Goal: Navigation & Orientation: Find specific page/section

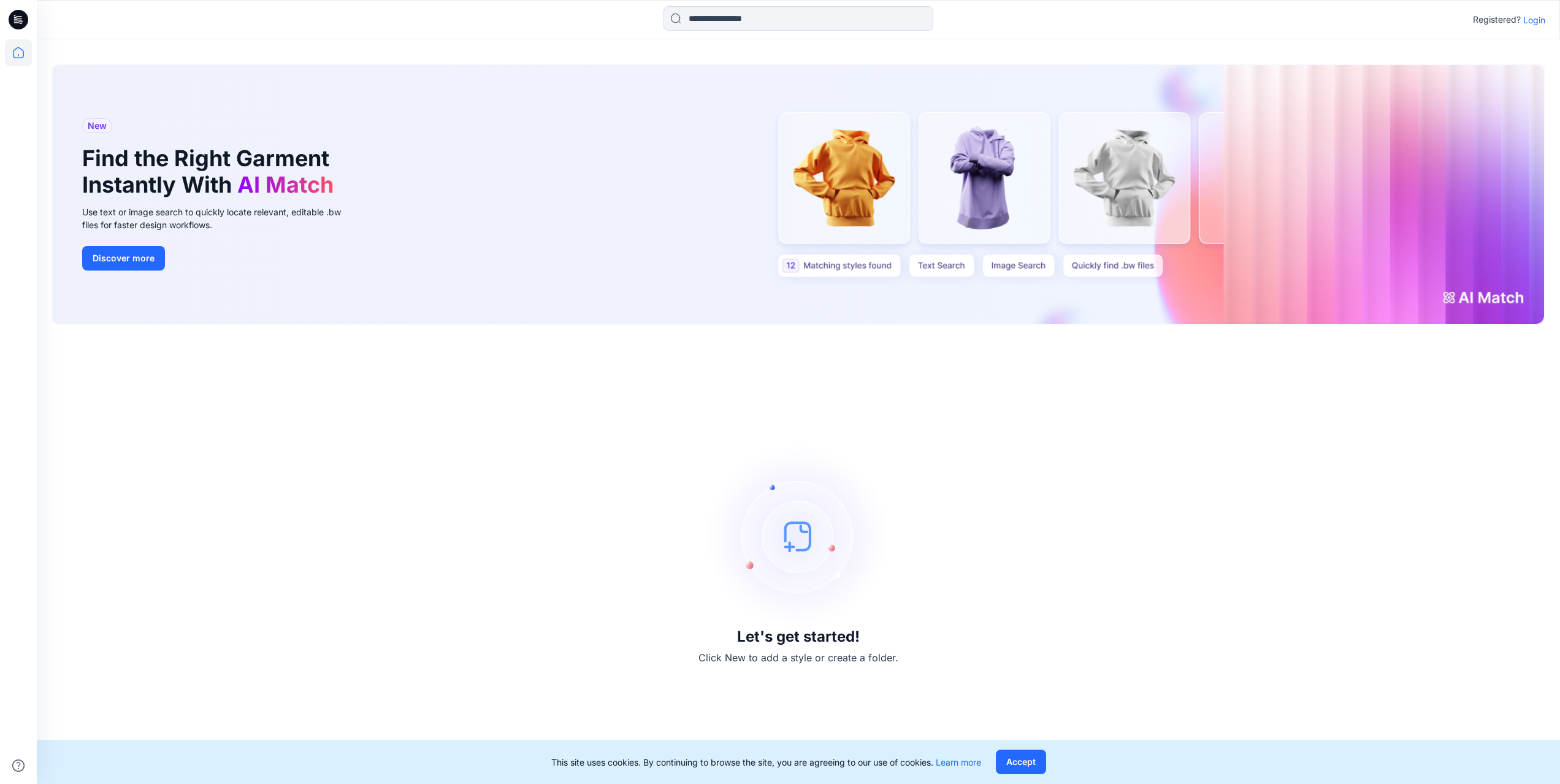
click at [1531, 22] on p "Login" at bounding box center [1535, 20] width 22 height 13
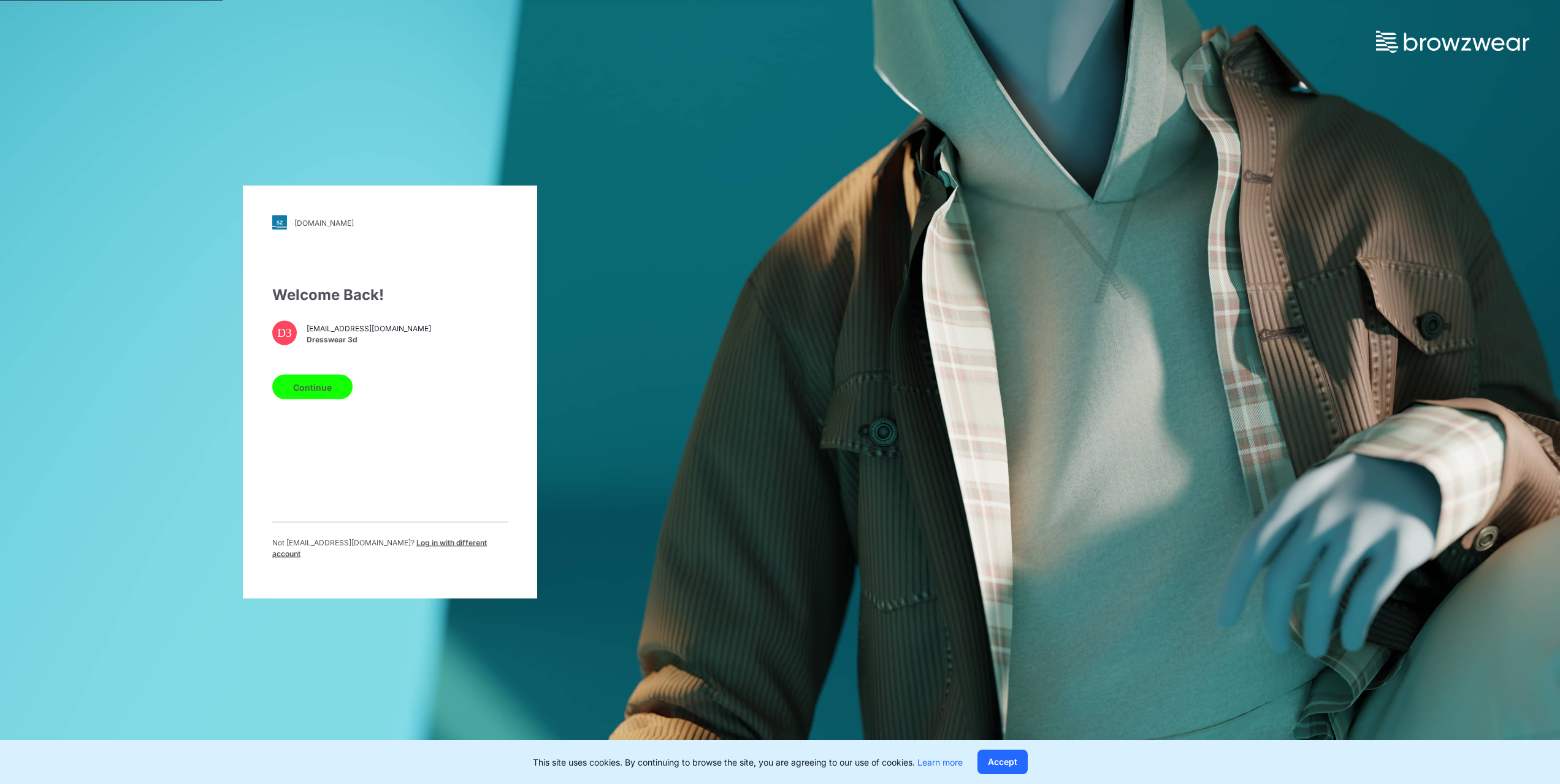
click at [319, 386] on button "Continue" at bounding box center [312, 387] width 80 height 25
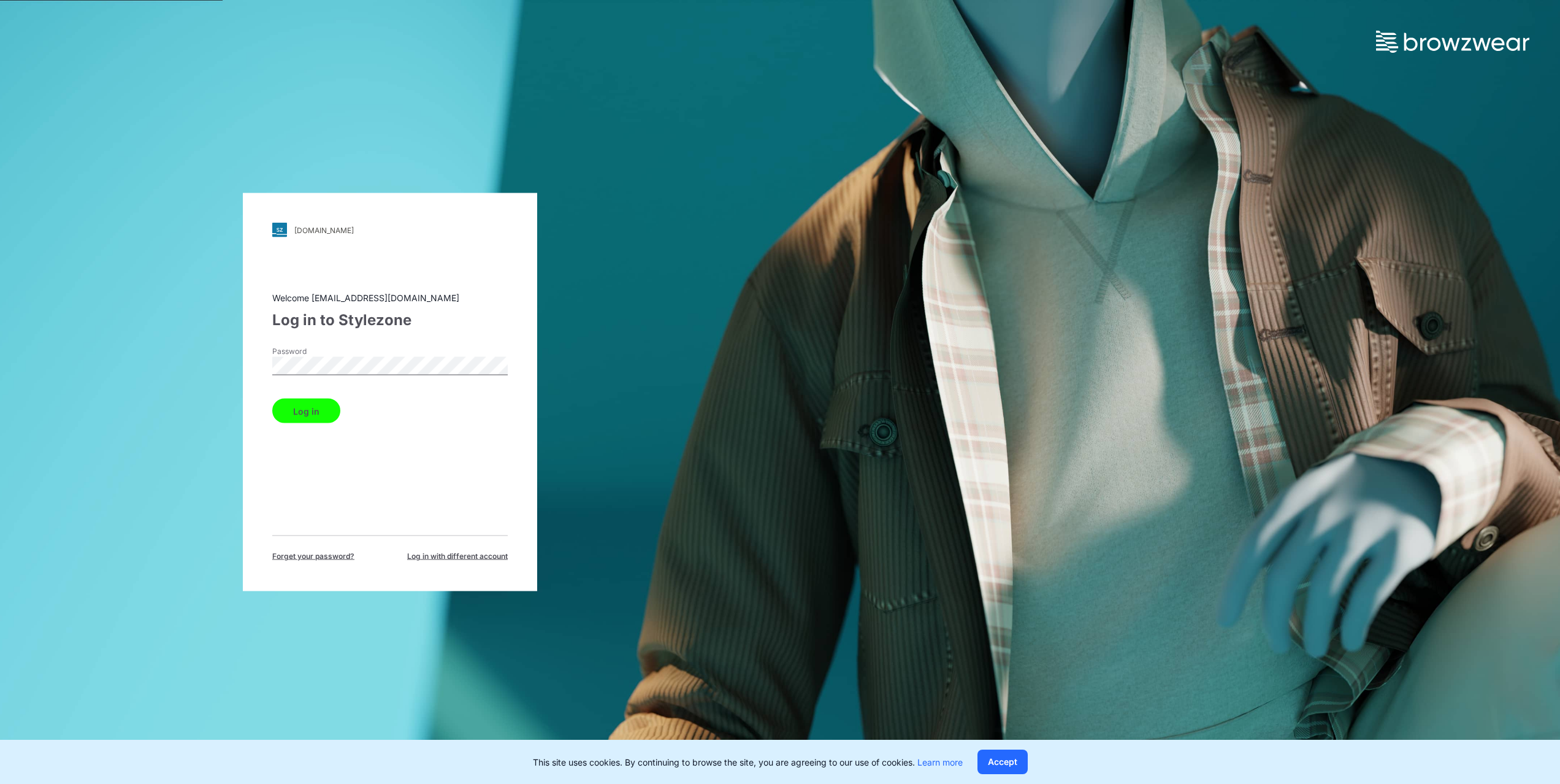
click at [302, 402] on button "Log in" at bounding box center [306, 411] width 68 height 25
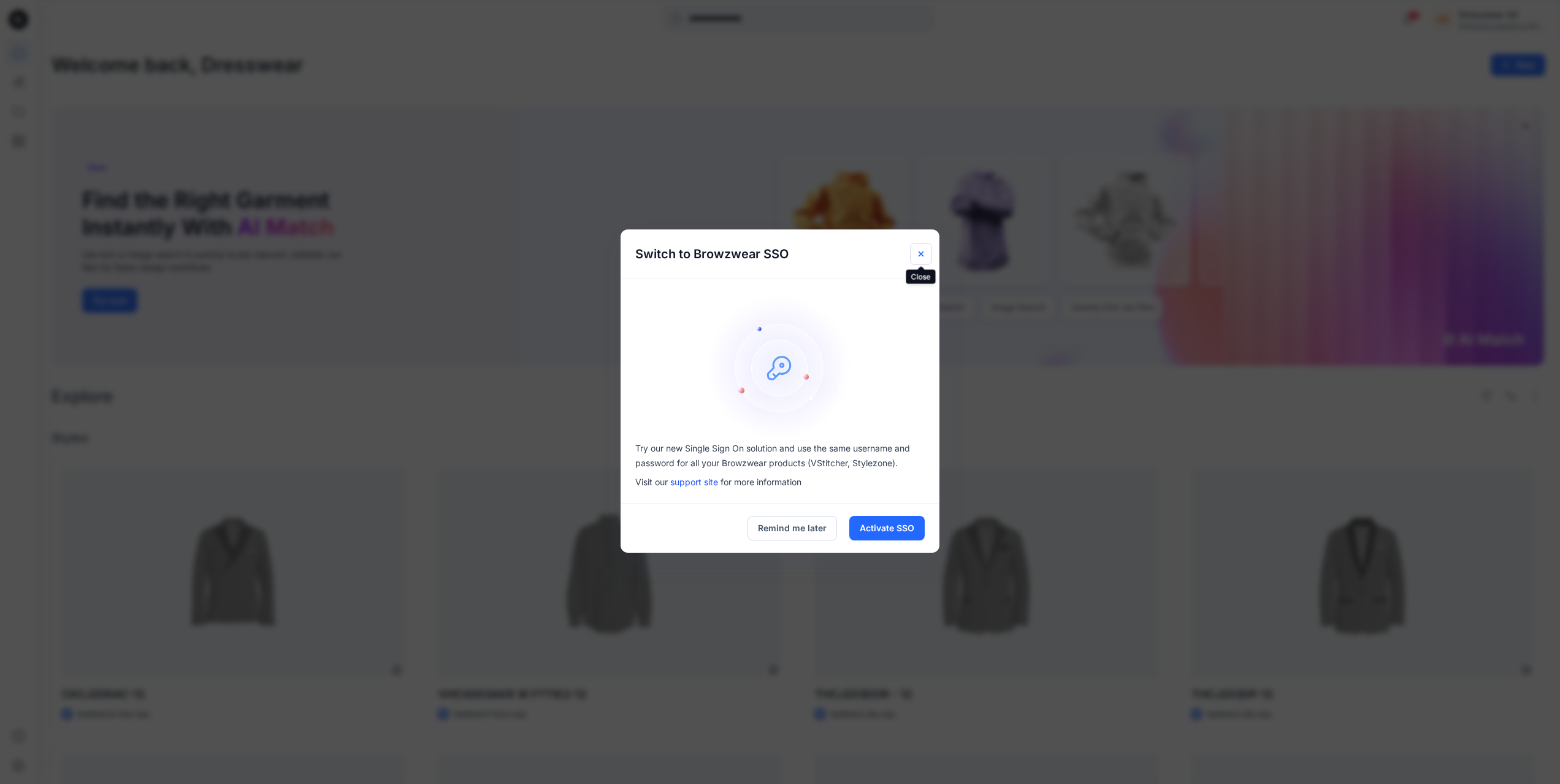
click at [921, 253] on icon "Close" at bounding box center [921, 252] width 5 height 5
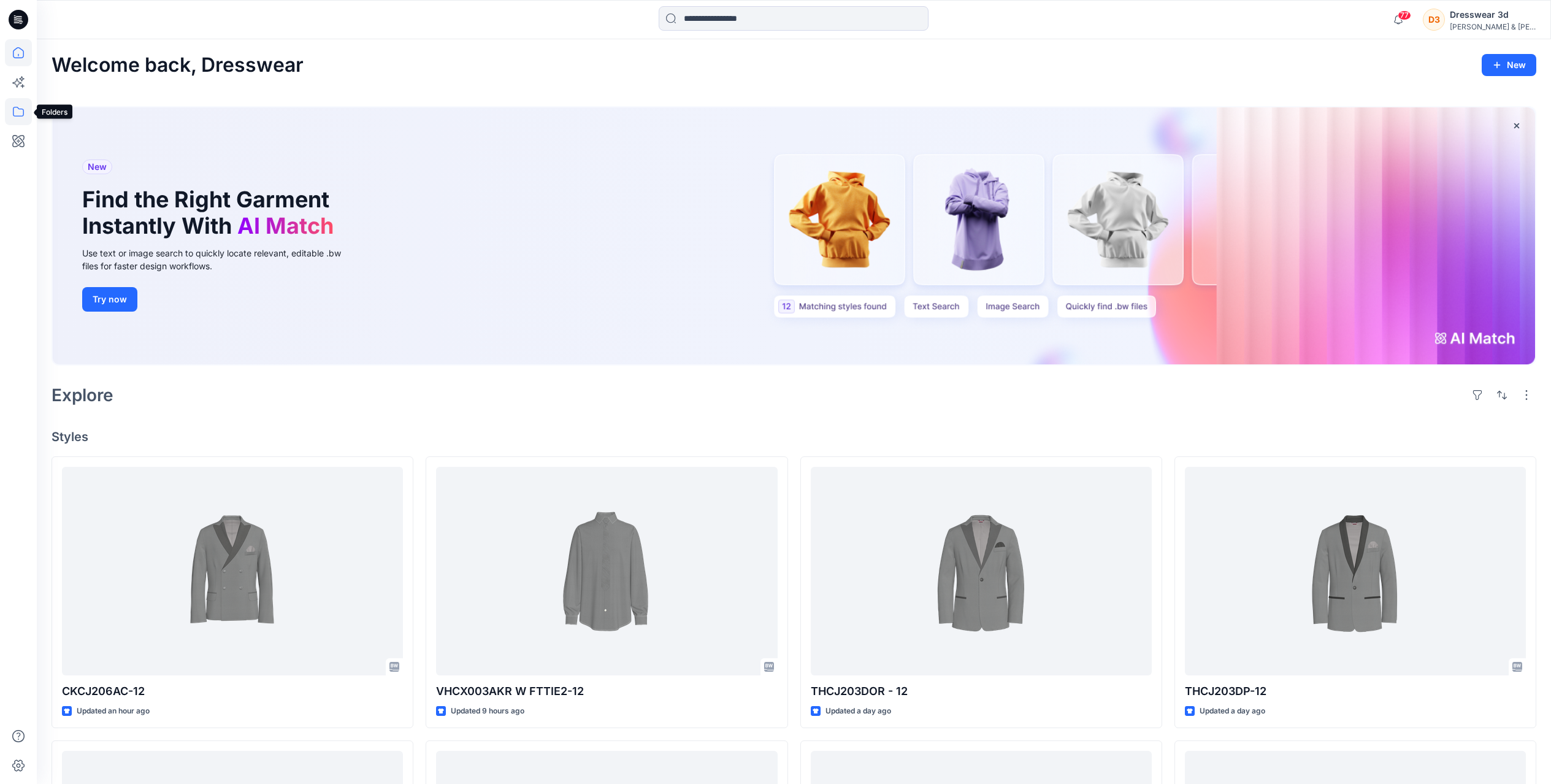
click at [14, 118] on icon at bounding box center [18, 112] width 27 height 27
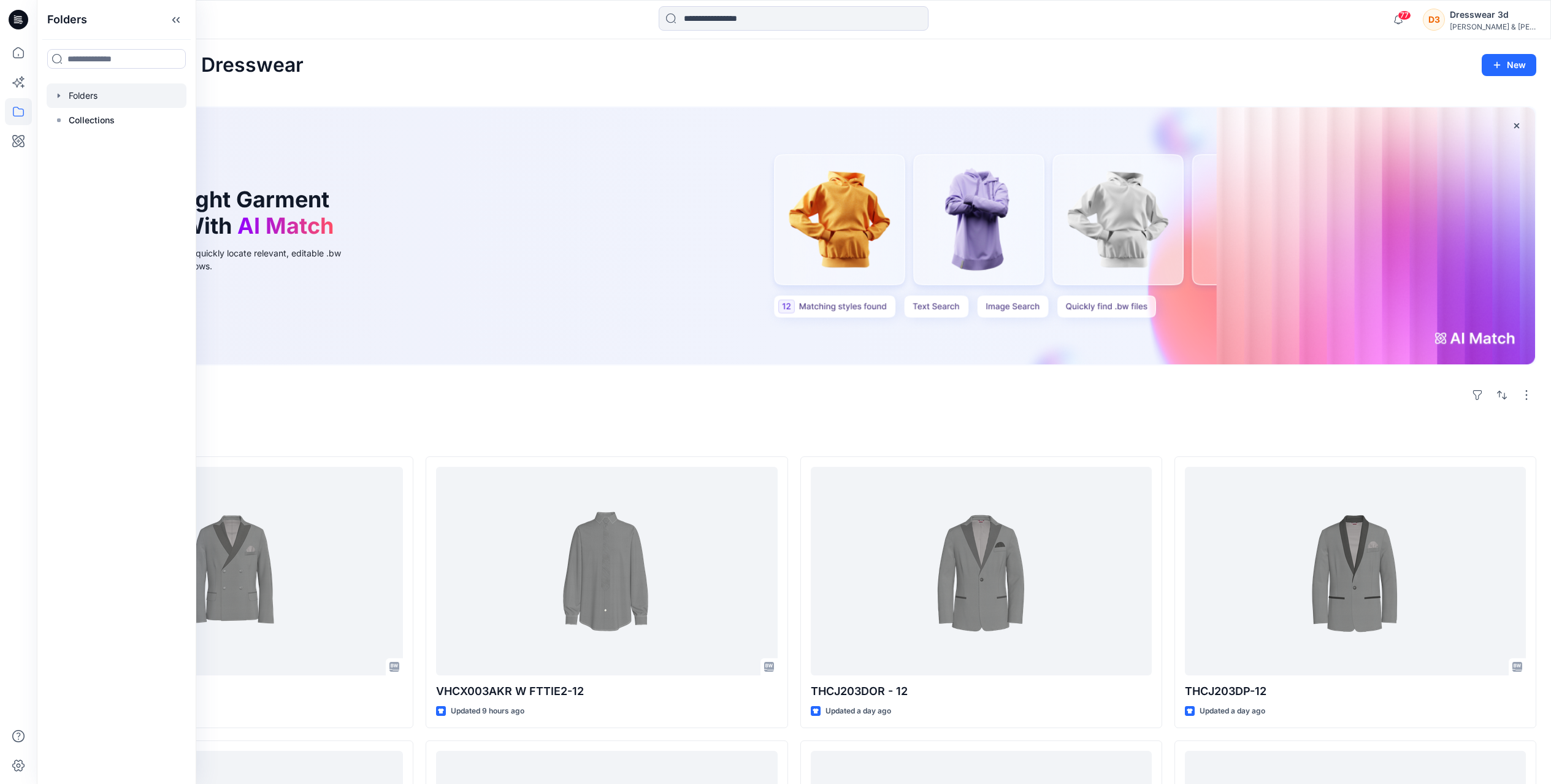
click at [81, 98] on div at bounding box center [117, 96] width 140 height 25
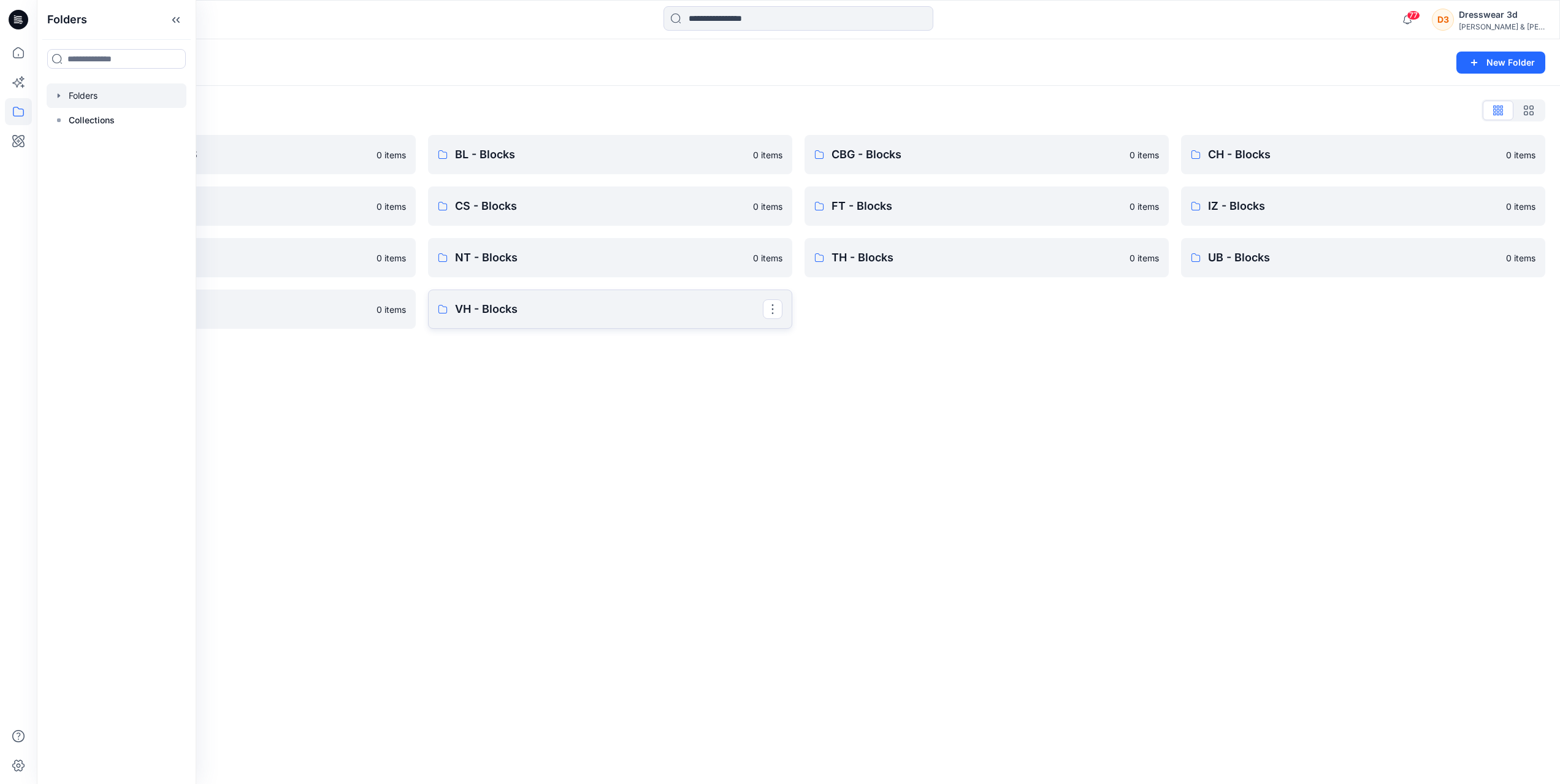
click at [500, 301] on p "VH - Blocks" at bounding box center [609, 309] width 308 height 17
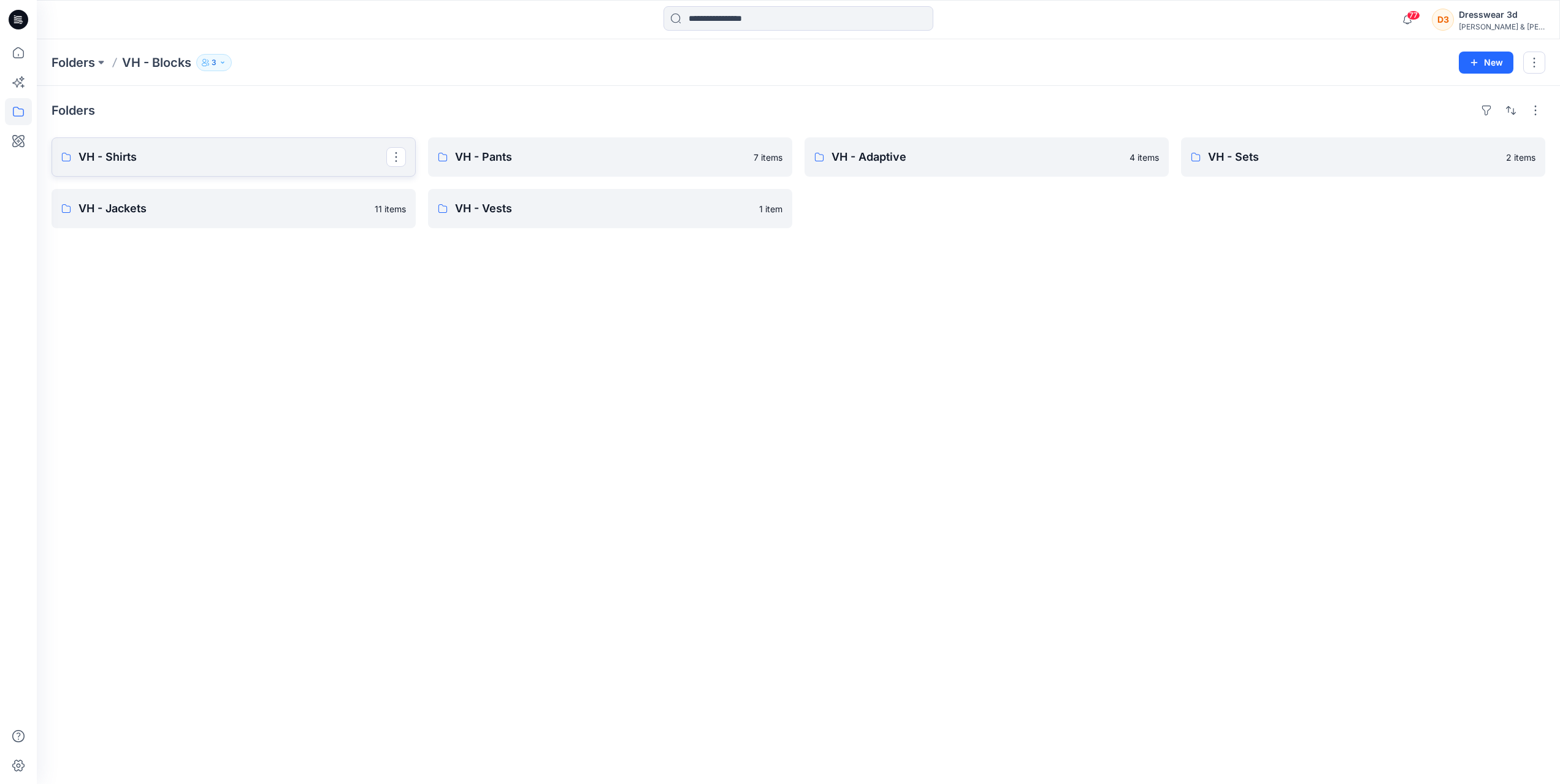
click at [148, 148] on p "VH - Shirts" at bounding box center [232, 157] width 308 height 17
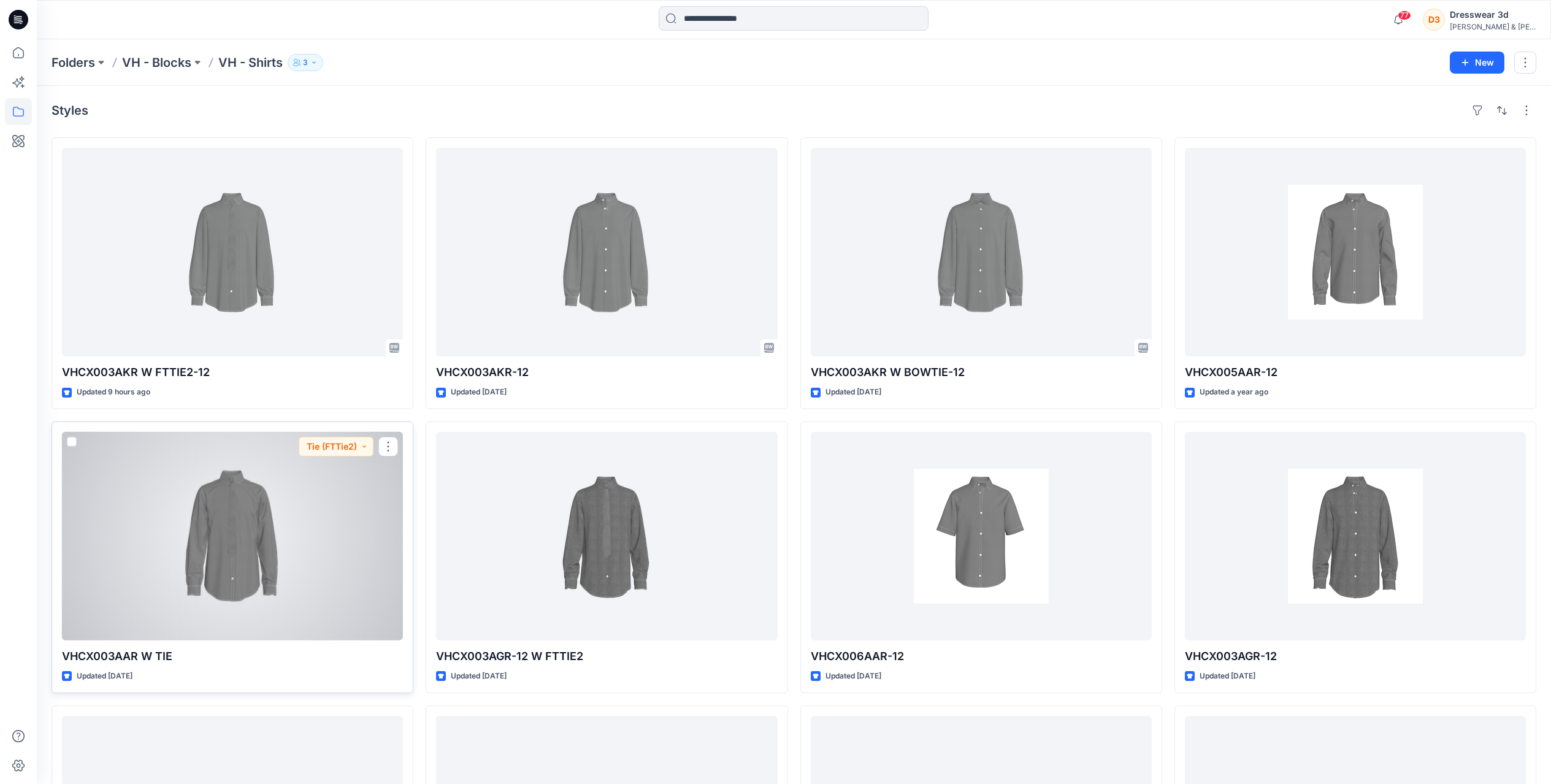
click at [236, 542] on div at bounding box center [232, 535] width 341 height 209
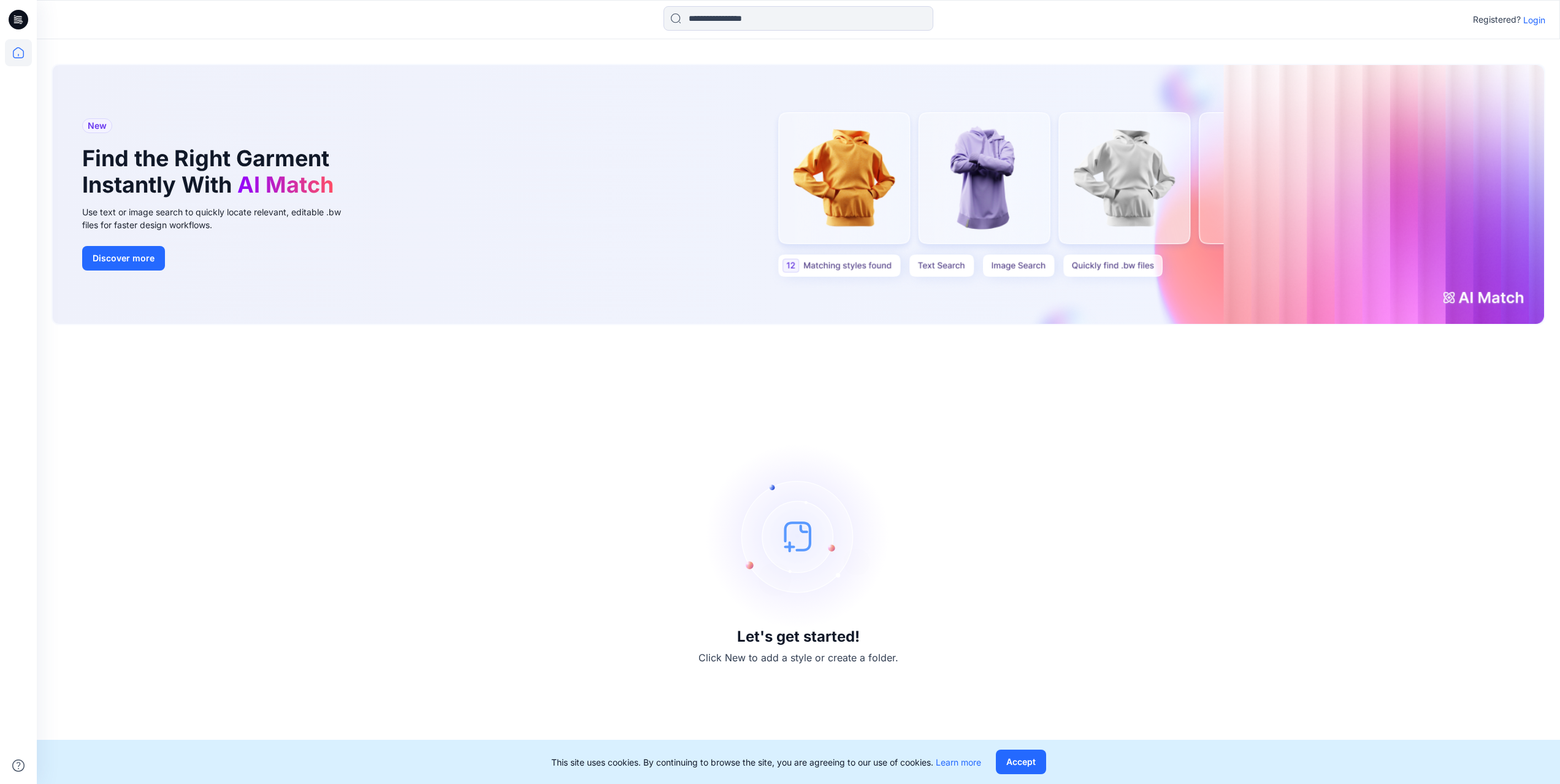
click at [1528, 25] on p "Login" at bounding box center [1535, 20] width 22 height 13
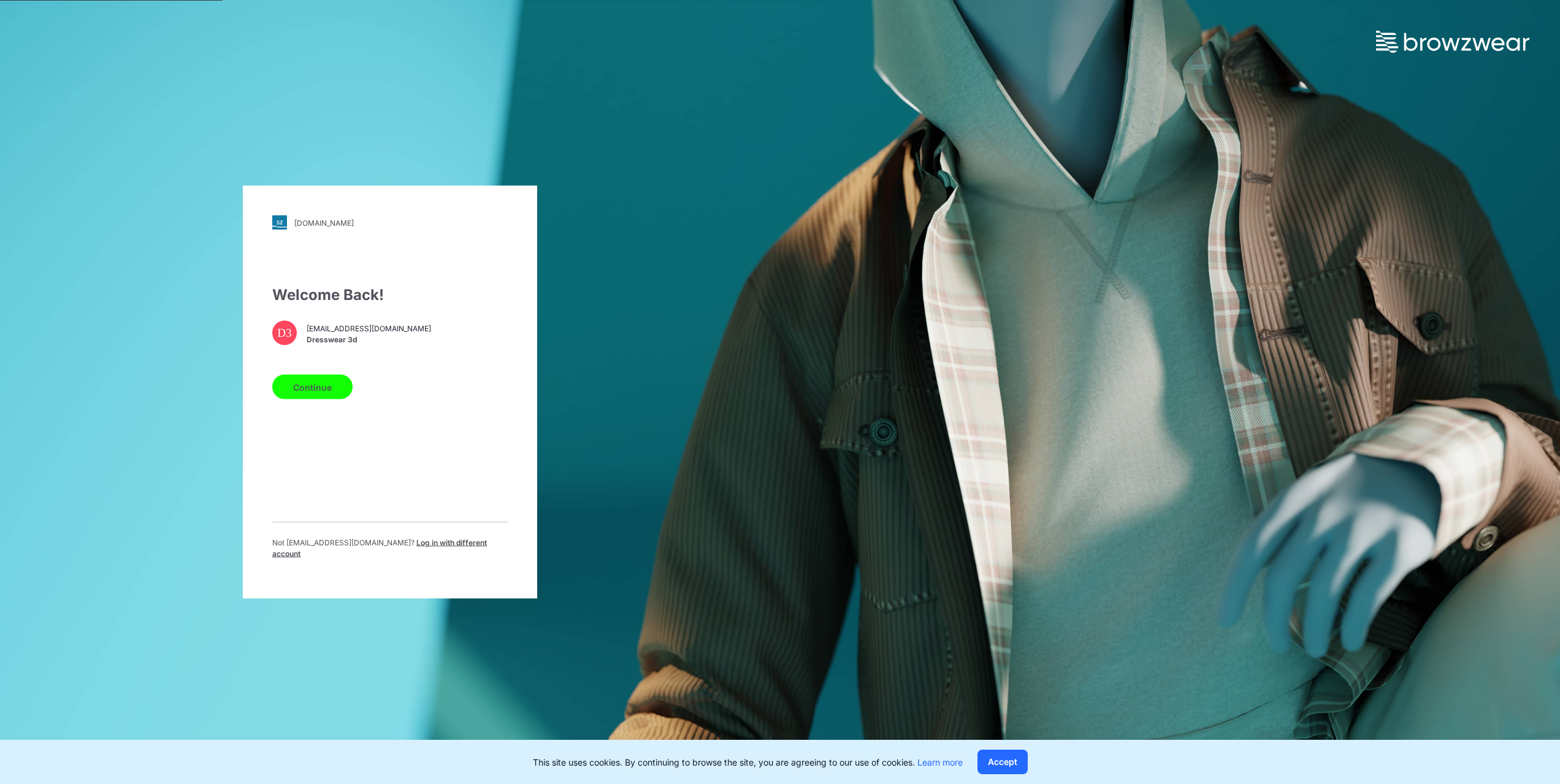
click at [291, 395] on button "Continue" at bounding box center [312, 387] width 80 height 25
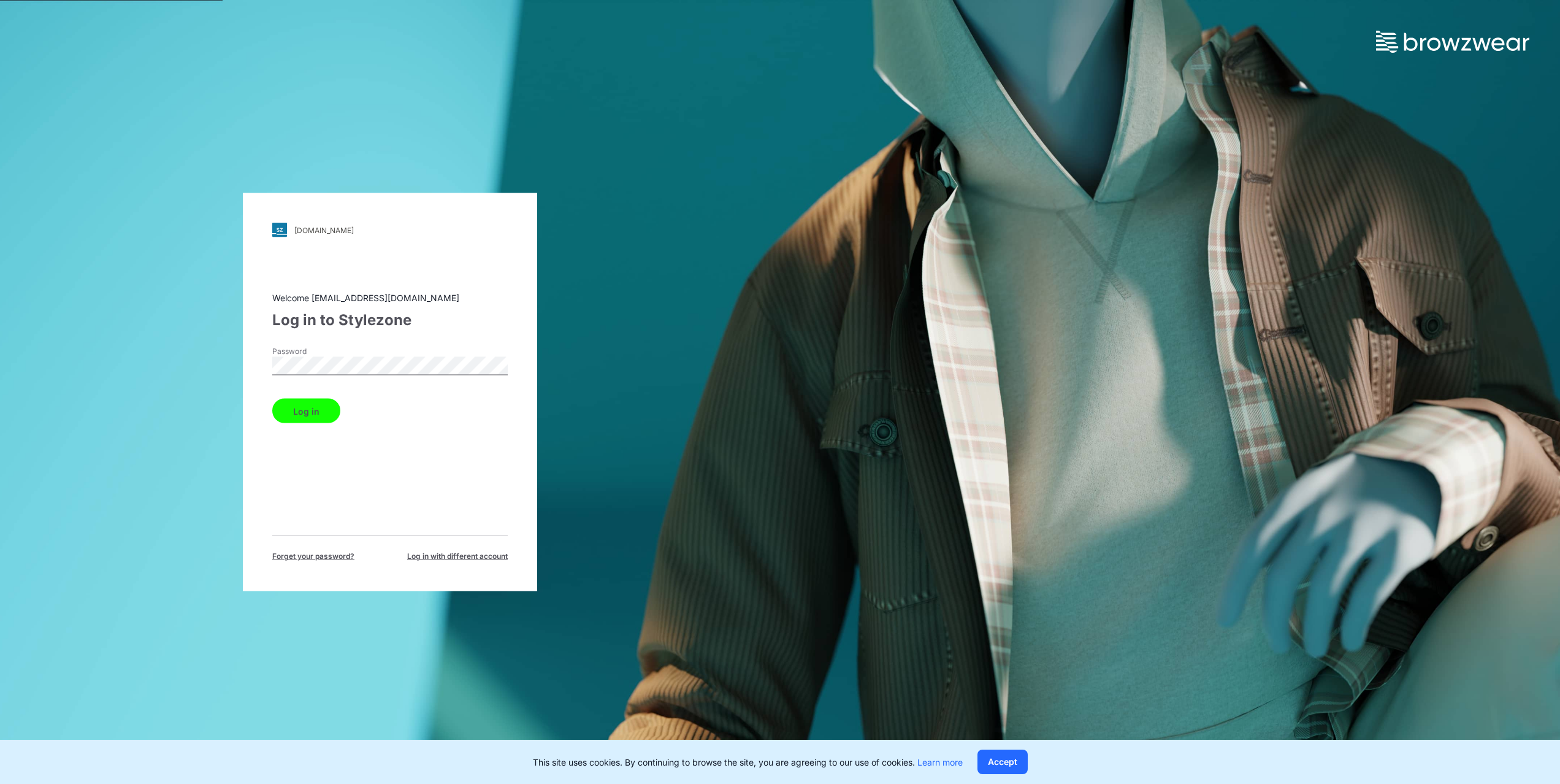
click at [301, 416] on button "Log in" at bounding box center [306, 411] width 68 height 25
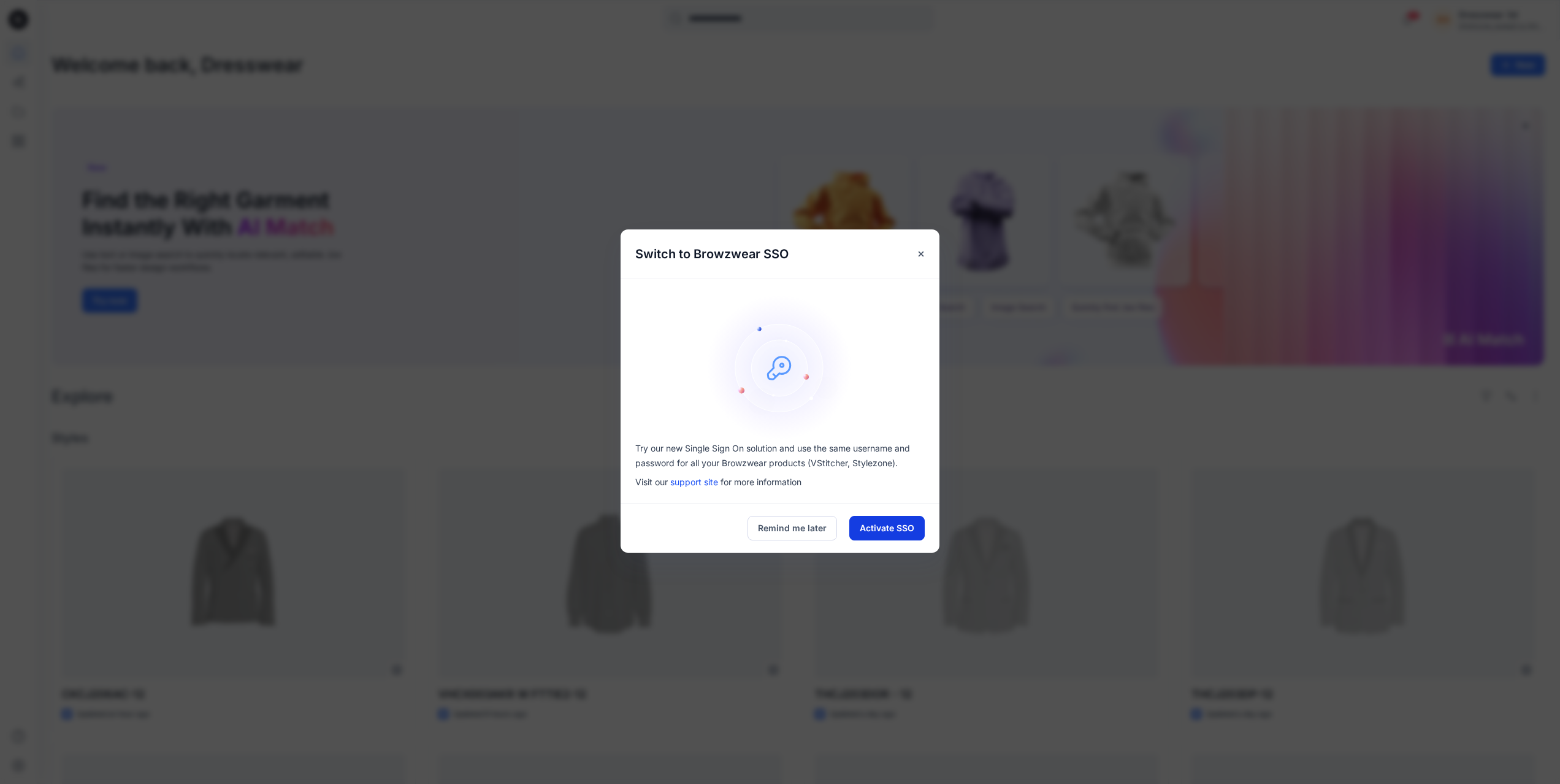
click at [865, 524] on button "Activate SSO" at bounding box center [887, 527] width 76 height 25
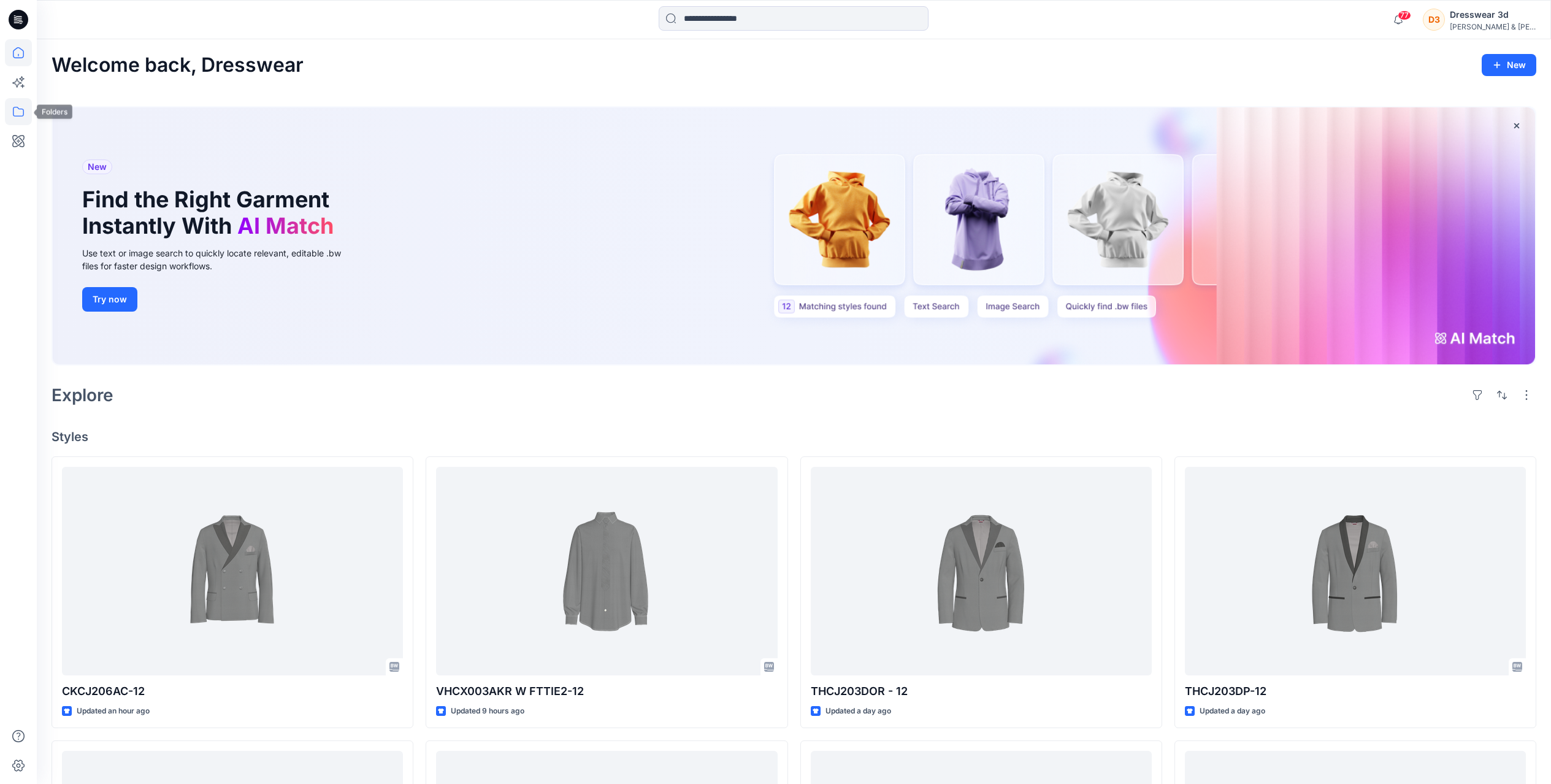
click at [12, 116] on icon at bounding box center [18, 112] width 27 height 27
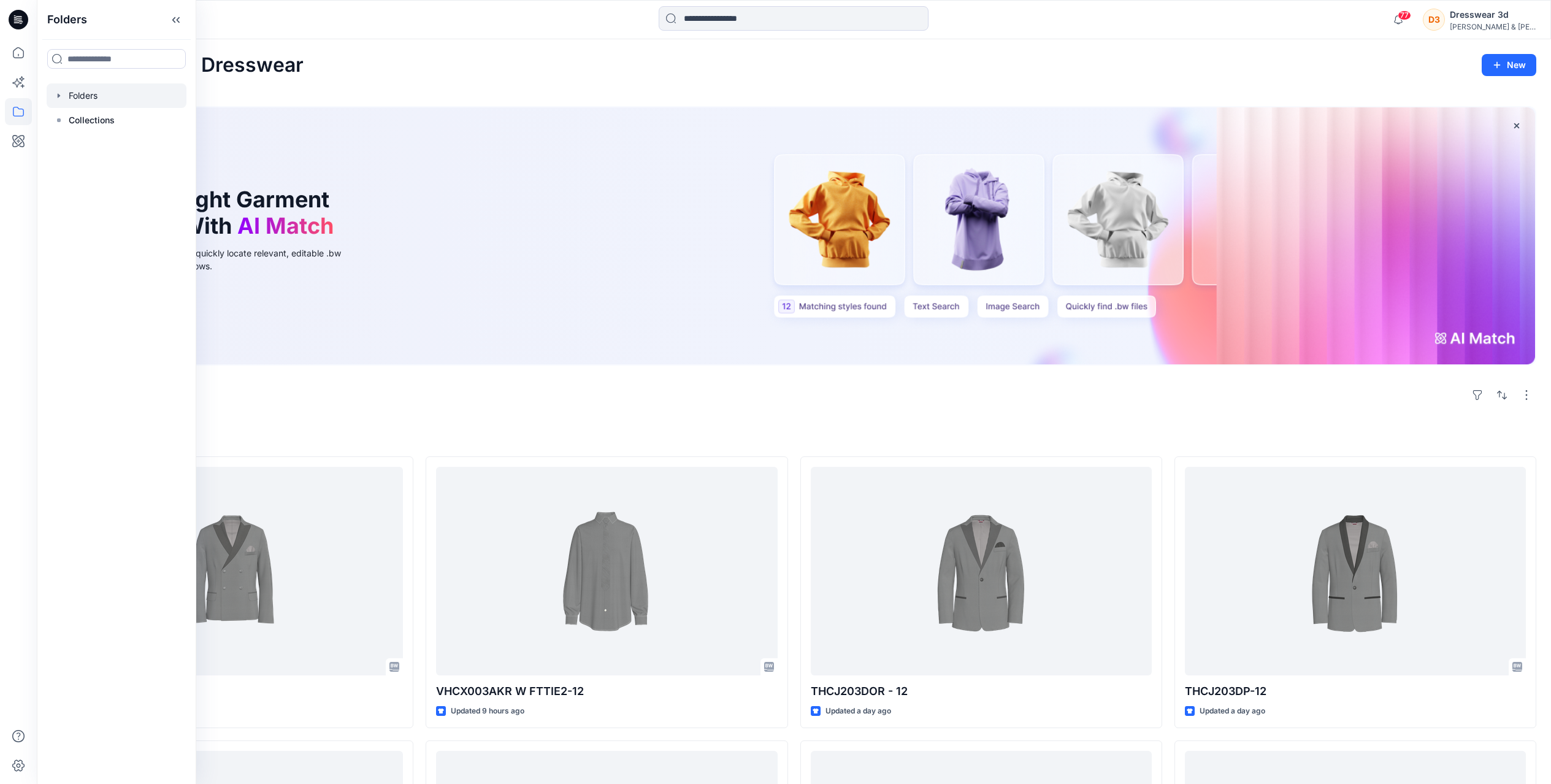
click at [77, 97] on div at bounding box center [117, 96] width 140 height 25
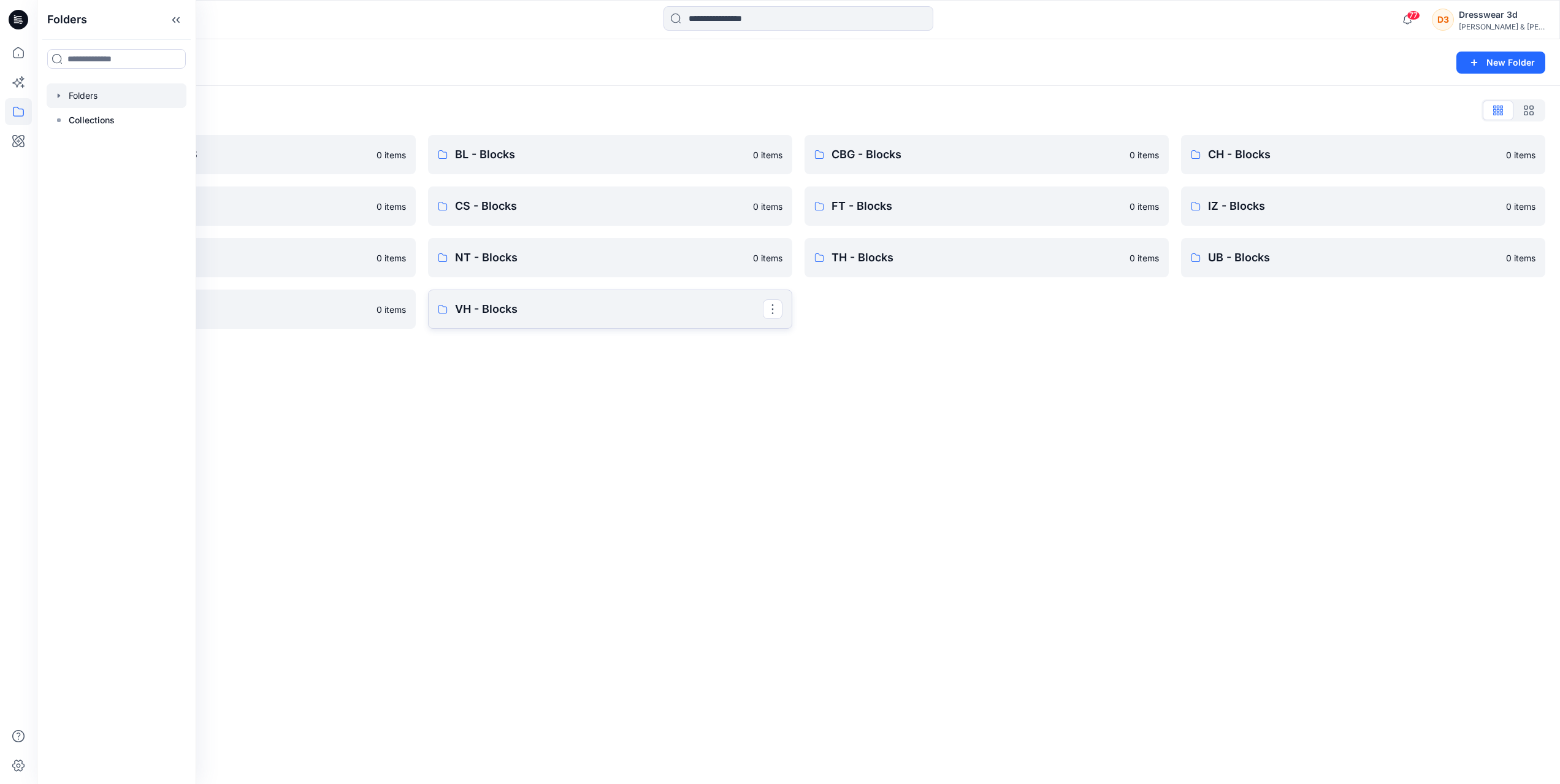
click at [457, 300] on p "VH - Blocks" at bounding box center [609, 309] width 308 height 17
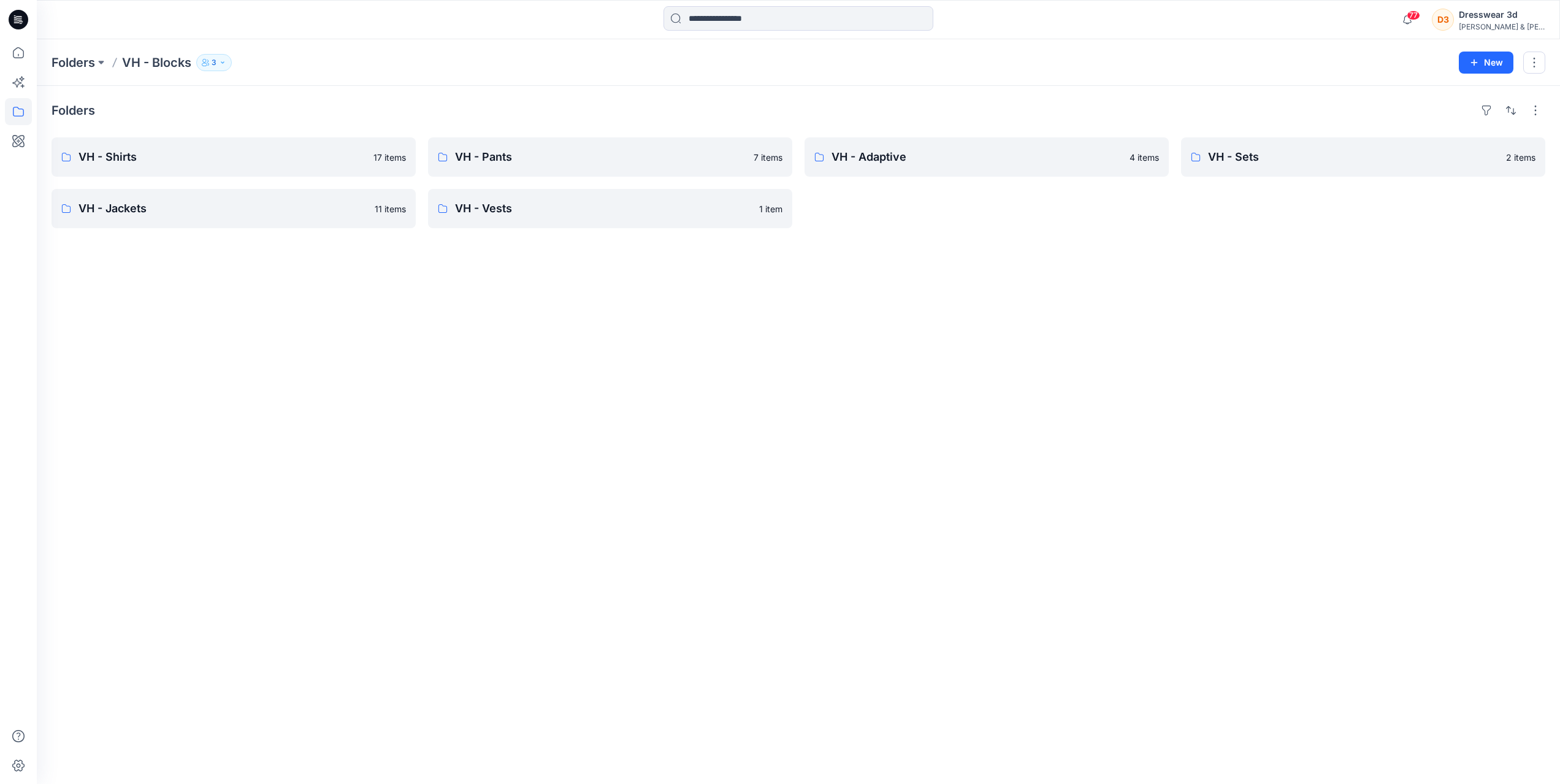
click at [197, 137] on div "Folders VH - Shirts 17 items VH - Jackets 11 items VH - Pants 7 items VH - Vest…" at bounding box center [798, 434] width 1524 height 697
click at [197, 146] on link "VH - Shirts" at bounding box center [234, 157] width 364 height 39
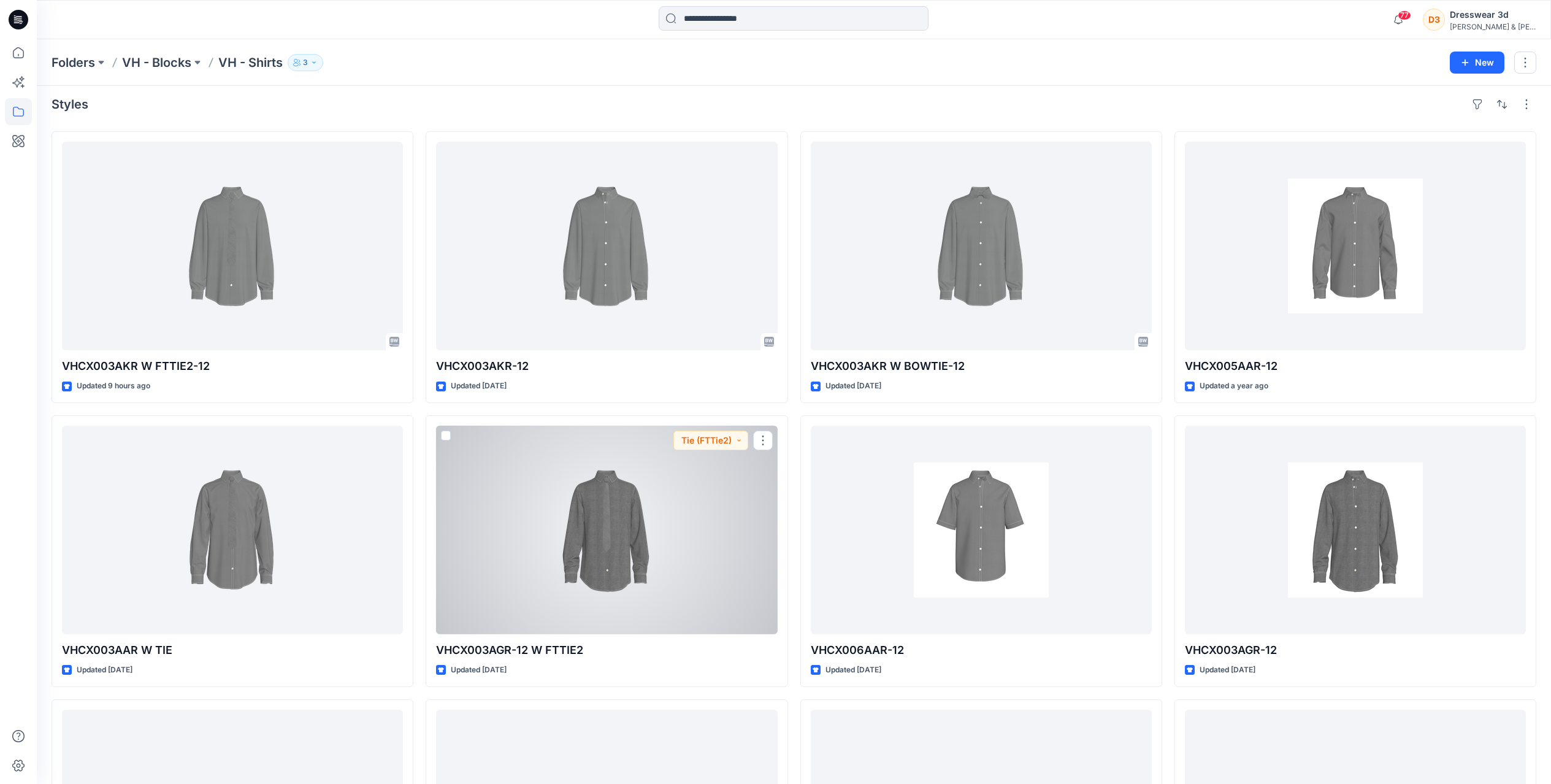
scroll to position [6, 0]
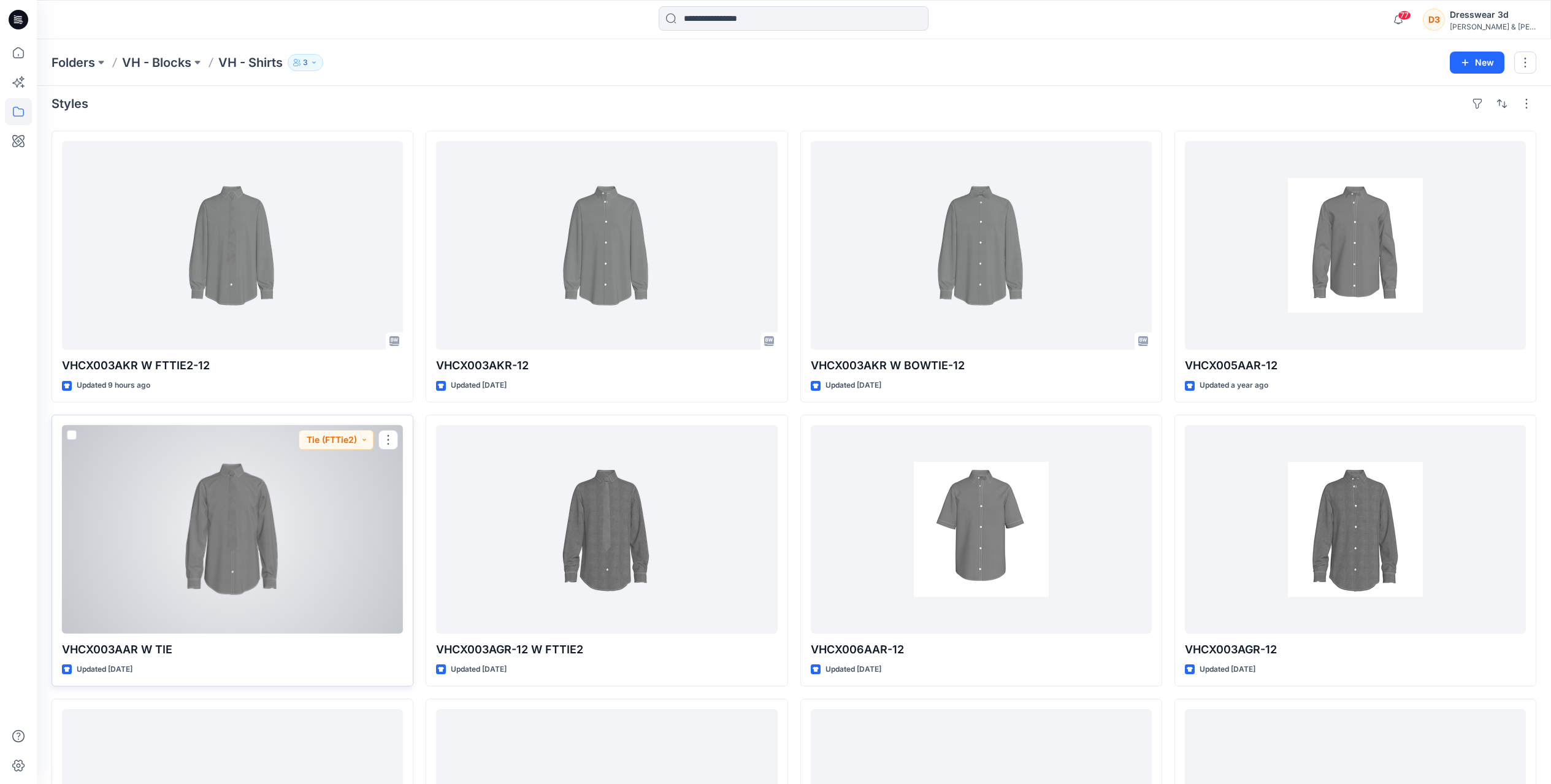
click at [372, 550] on div at bounding box center [232, 529] width 341 height 209
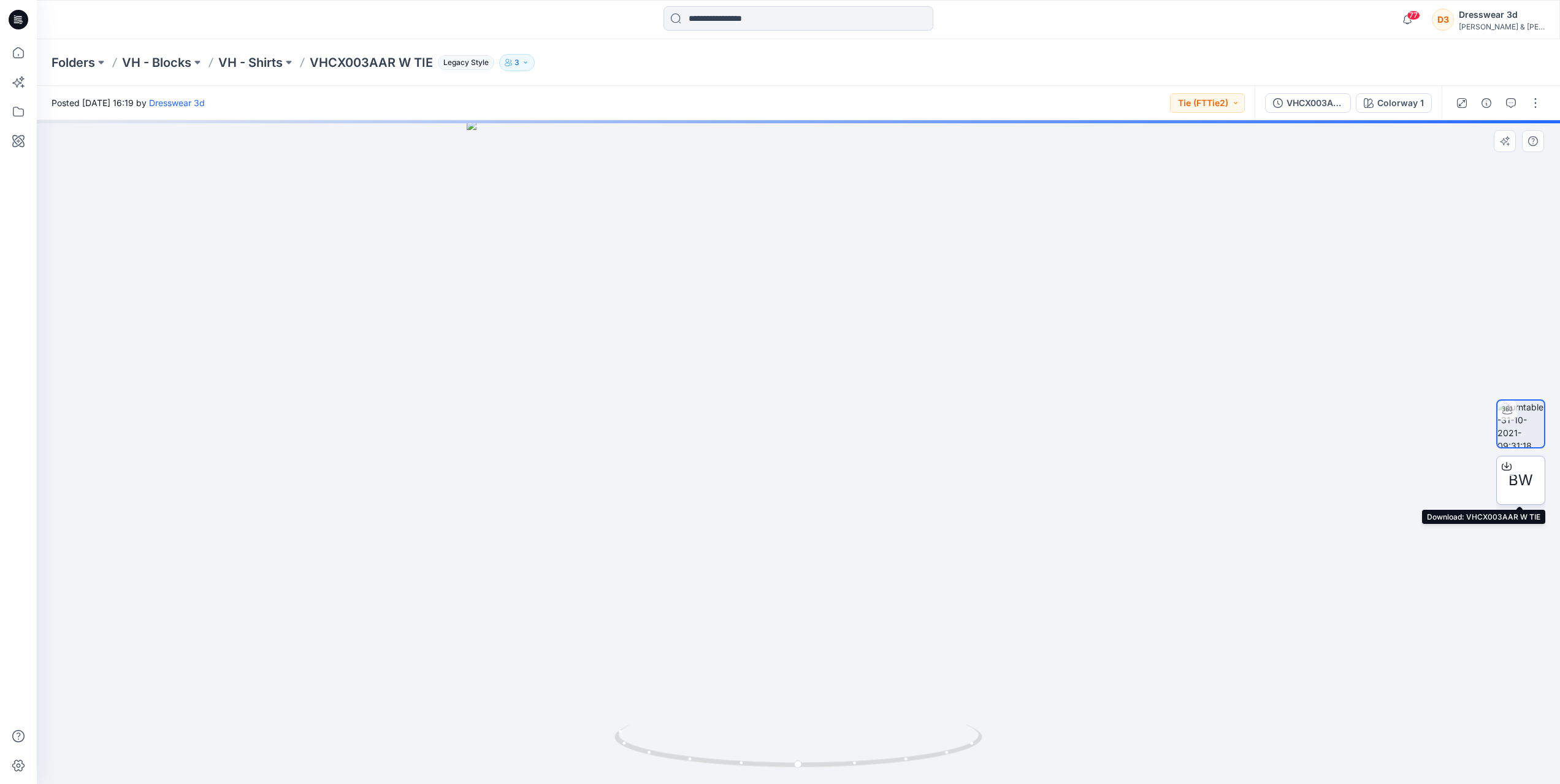
click at [1509, 485] on span "BW" at bounding box center [1521, 480] width 25 height 22
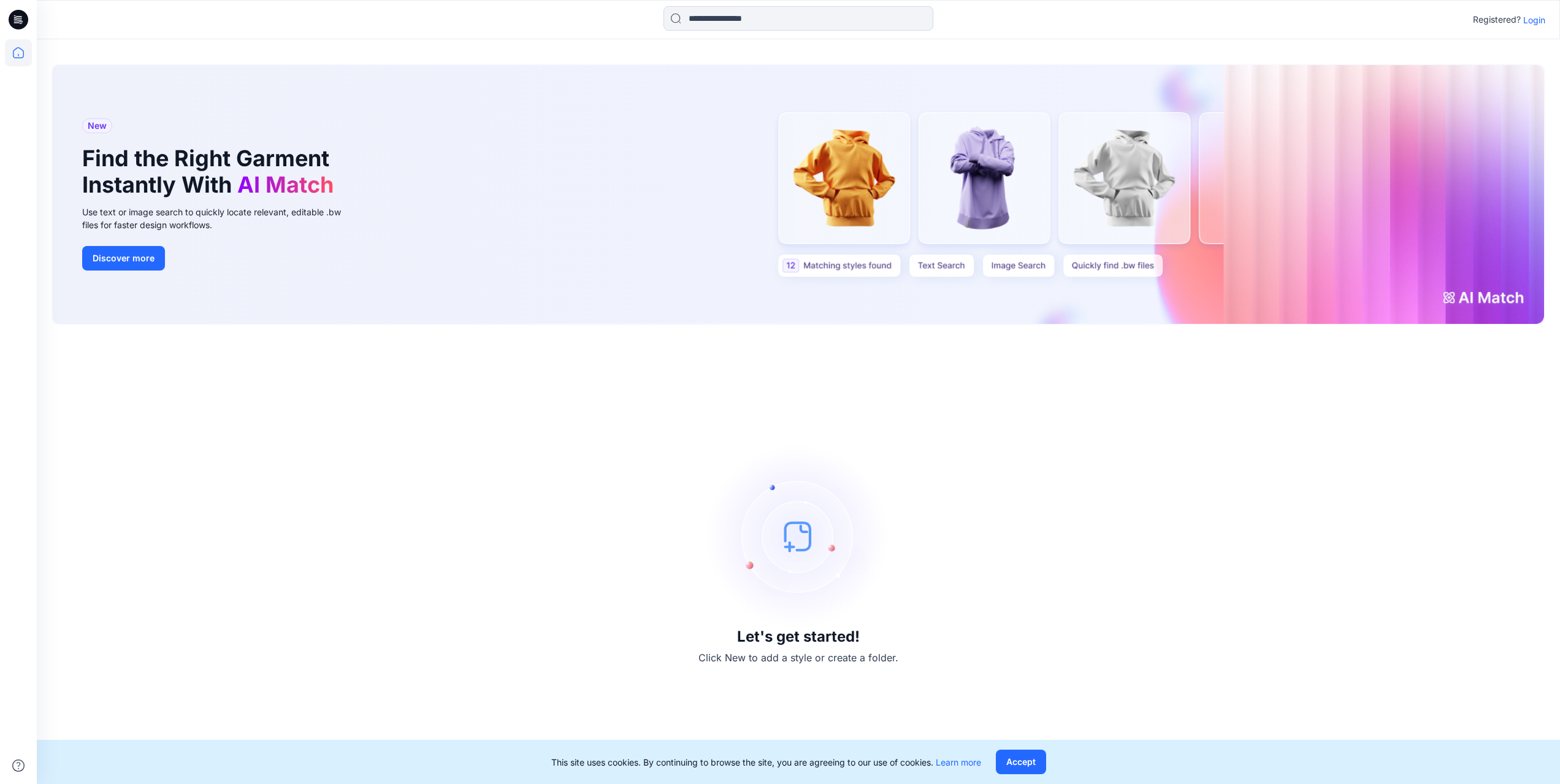
click at [1525, 3] on div "Registered? Login" at bounding box center [798, 19] width 1524 height 39
click at [1505, 22] on p "Registered?" at bounding box center [1497, 19] width 48 height 15
click at [1529, 16] on p "Login" at bounding box center [1535, 20] width 22 height 13
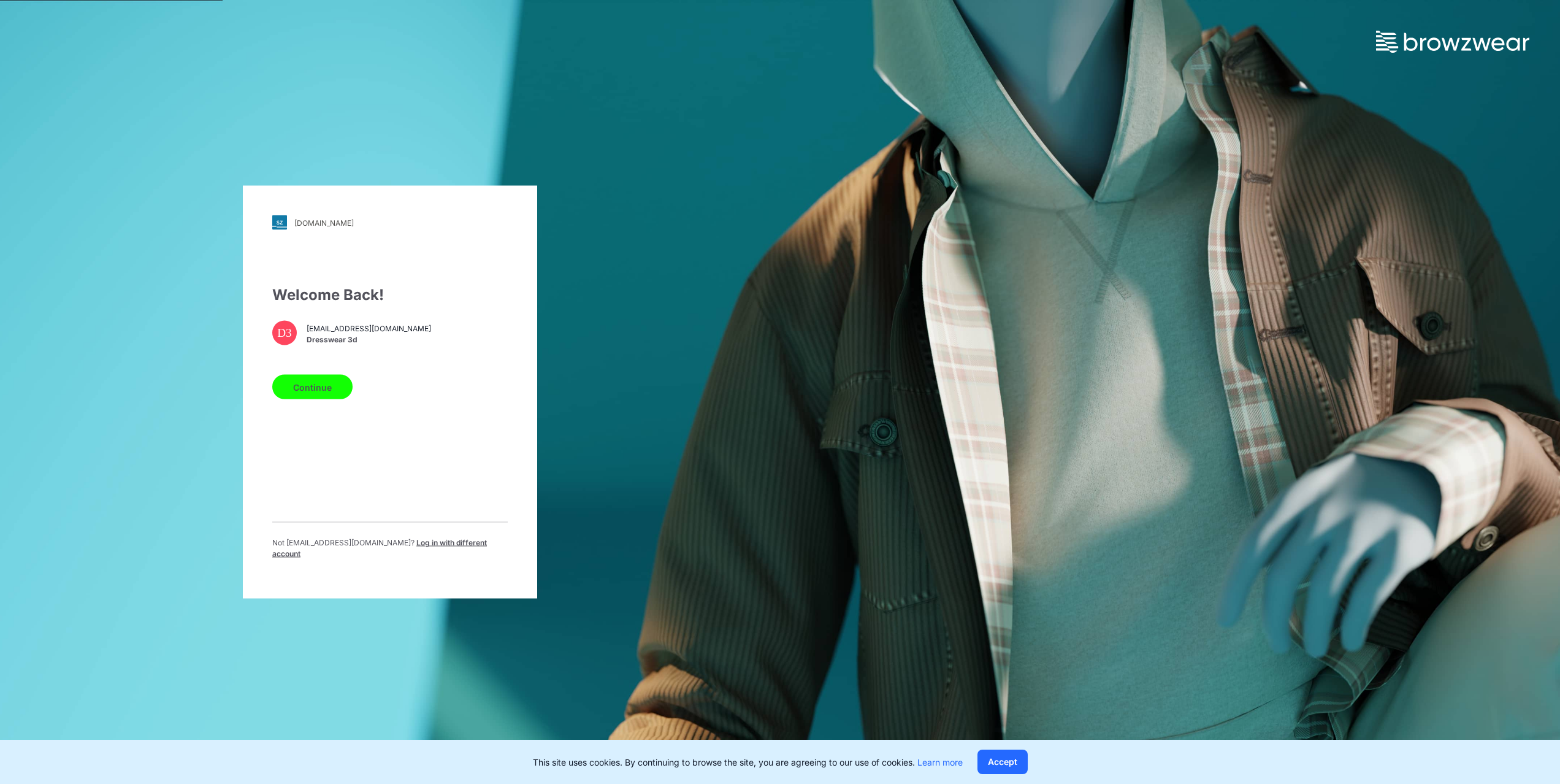
click at [373, 323] on span "[EMAIL_ADDRESS][DOMAIN_NAME]" at bounding box center [369, 328] width 125 height 11
click at [446, 375] on div "Continue" at bounding box center [390, 384] width 236 height 29
click at [449, 545] on span "Log in with different account" at bounding box center [380, 548] width 215 height 20
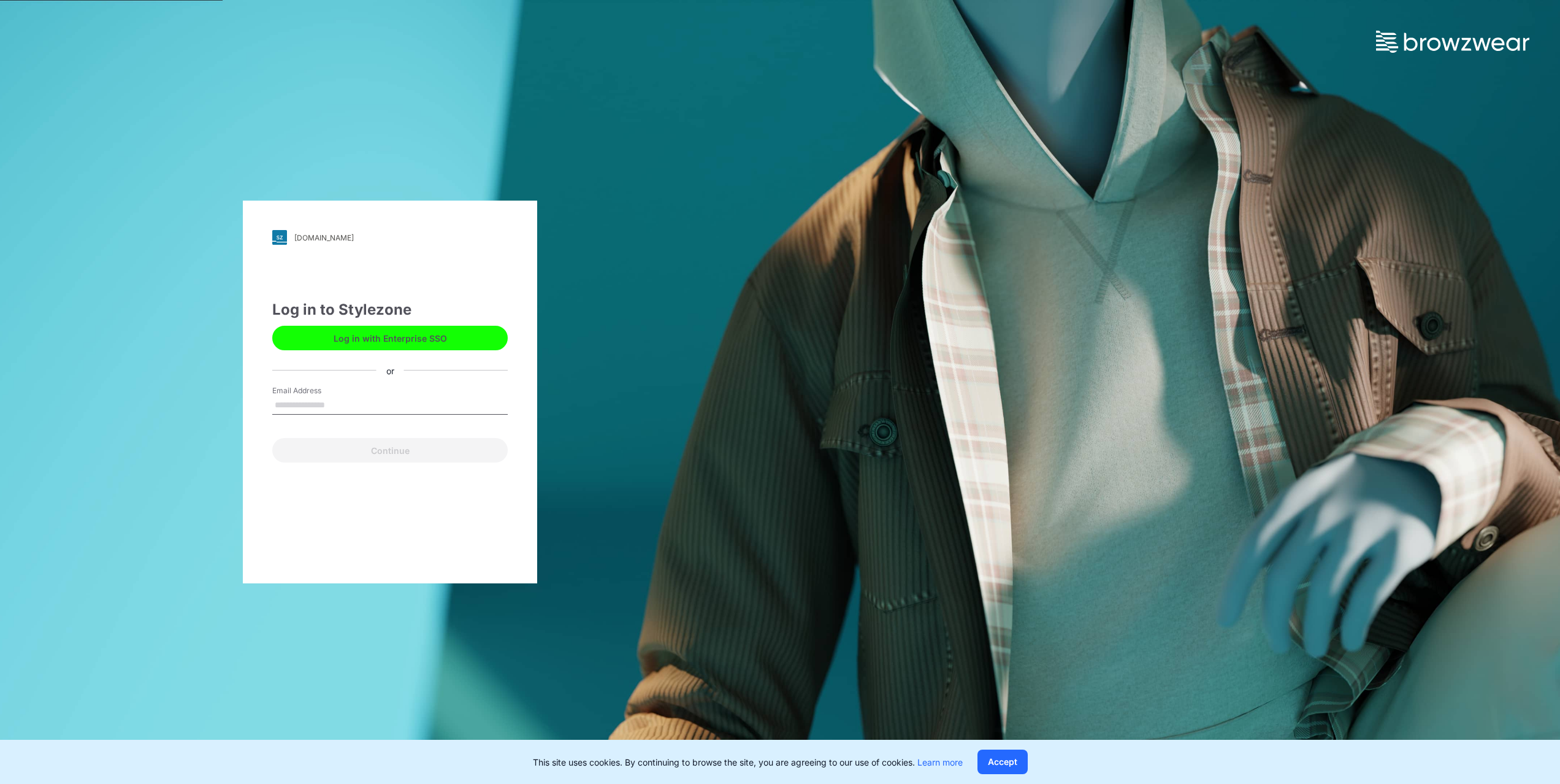
click at [393, 335] on button "Log in with Enterprise SSO" at bounding box center [390, 338] width 236 height 25
type input "**********"
click at [372, 457] on button "Continue" at bounding box center [390, 450] width 236 height 25
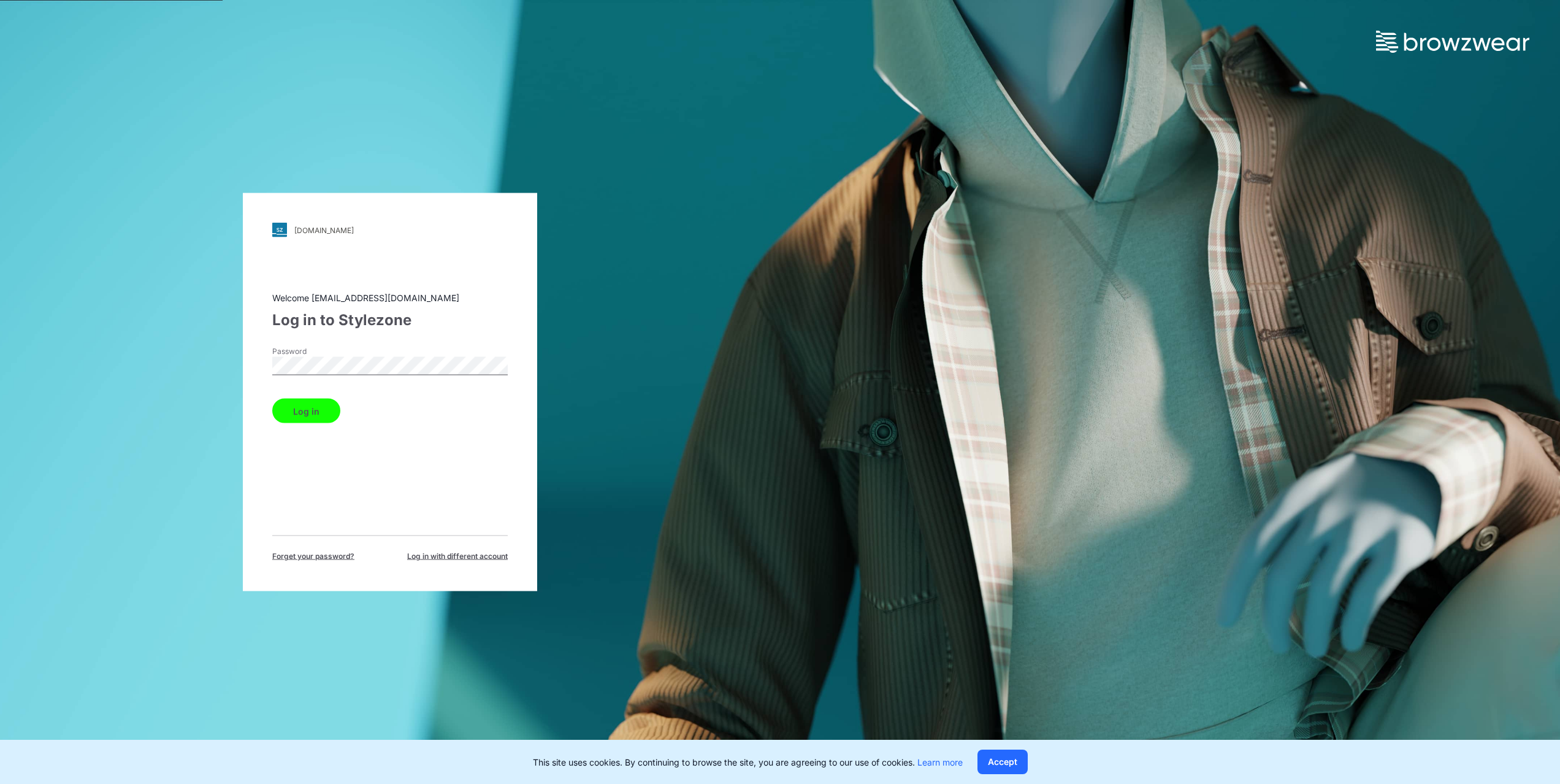
click at [315, 411] on button "Log in" at bounding box center [306, 411] width 68 height 25
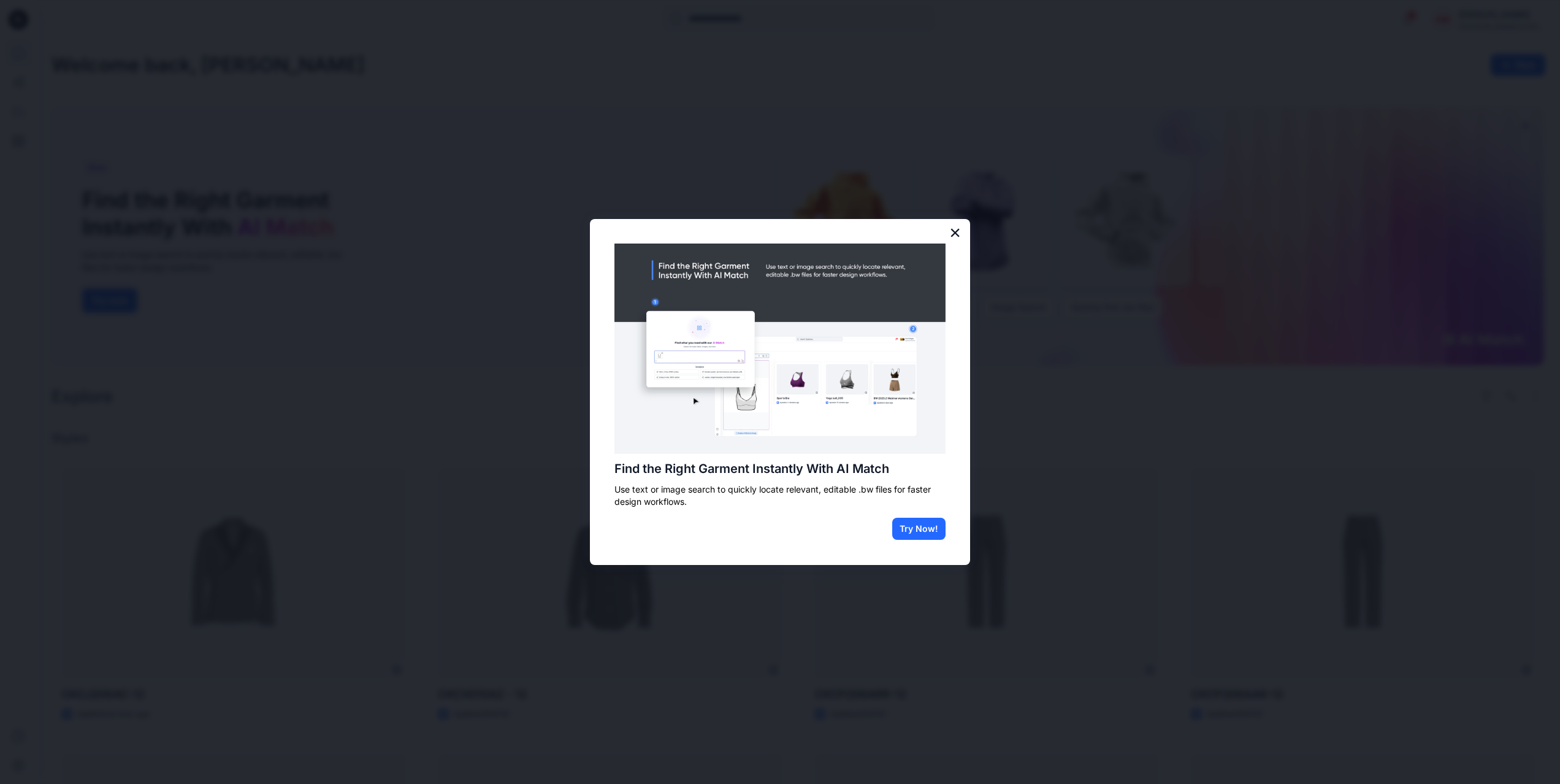
click at [958, 234] on button "×" at bounding box center [955, 232] width 12 height 20
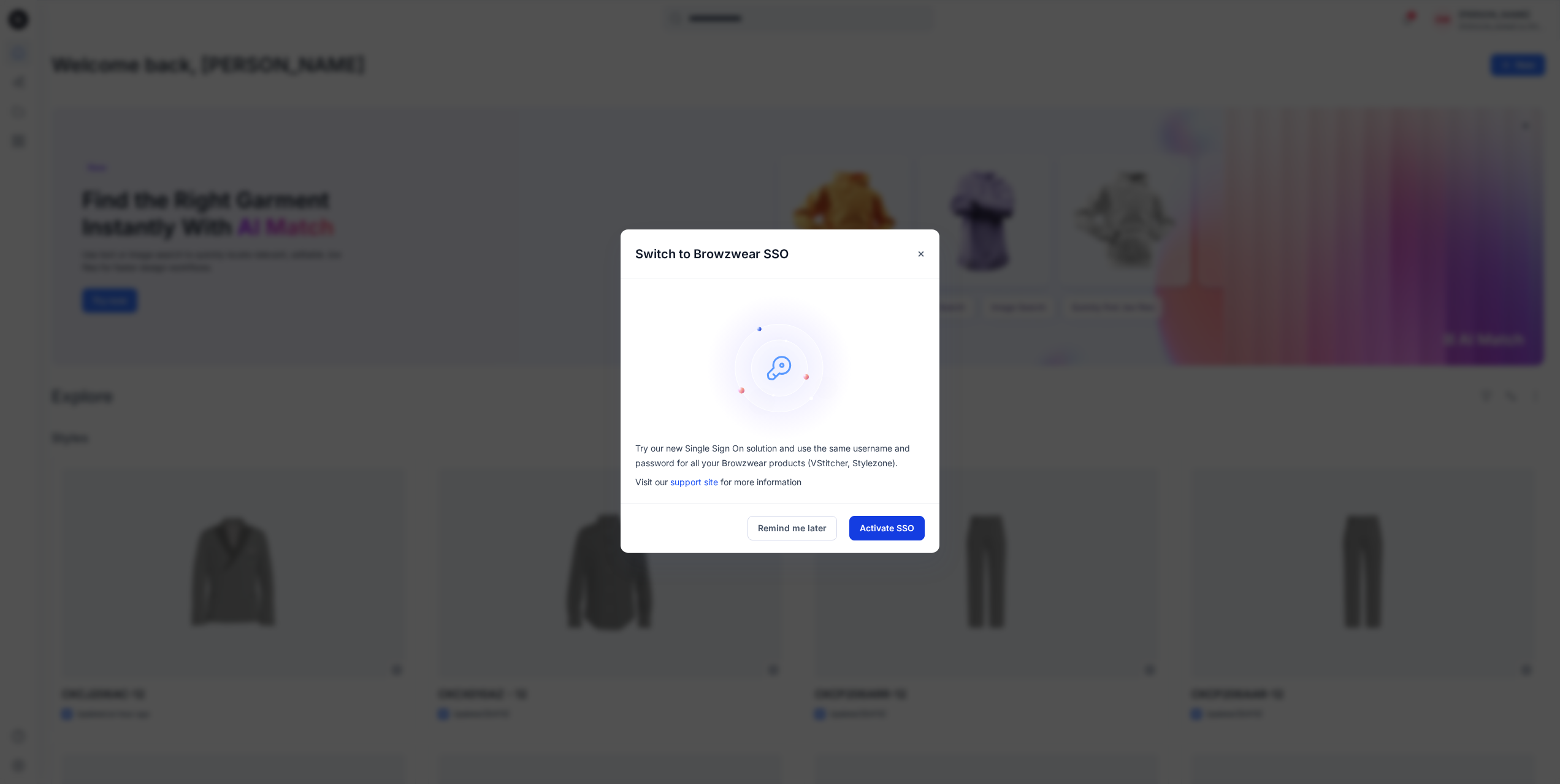
click at [883, 533] on button "Activate SSO" at bounding box center [887, 527] width 76 height 25
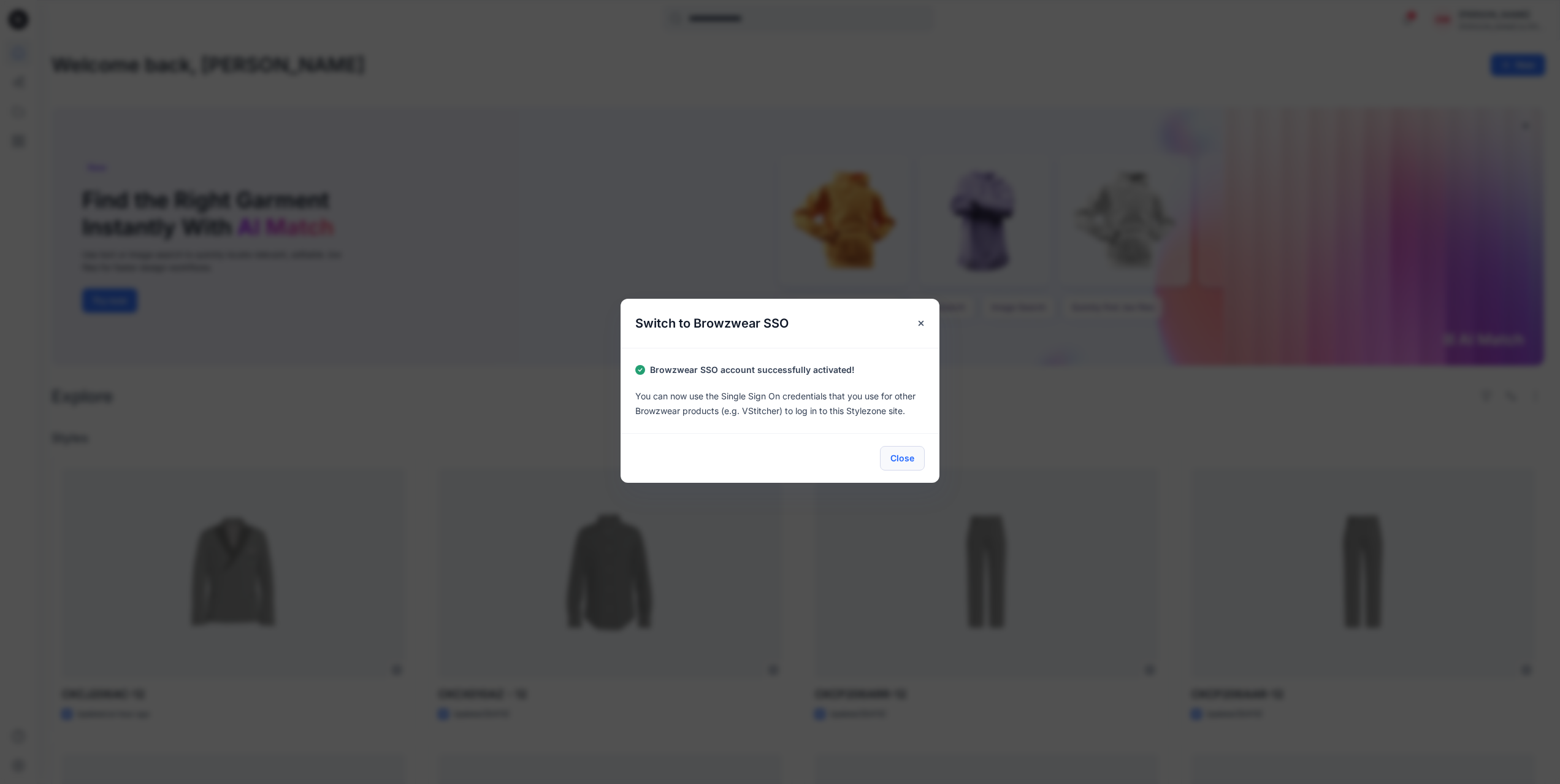
click at [906, 458] on button "Close" at bounding box center [902, 458] width 45 height 25
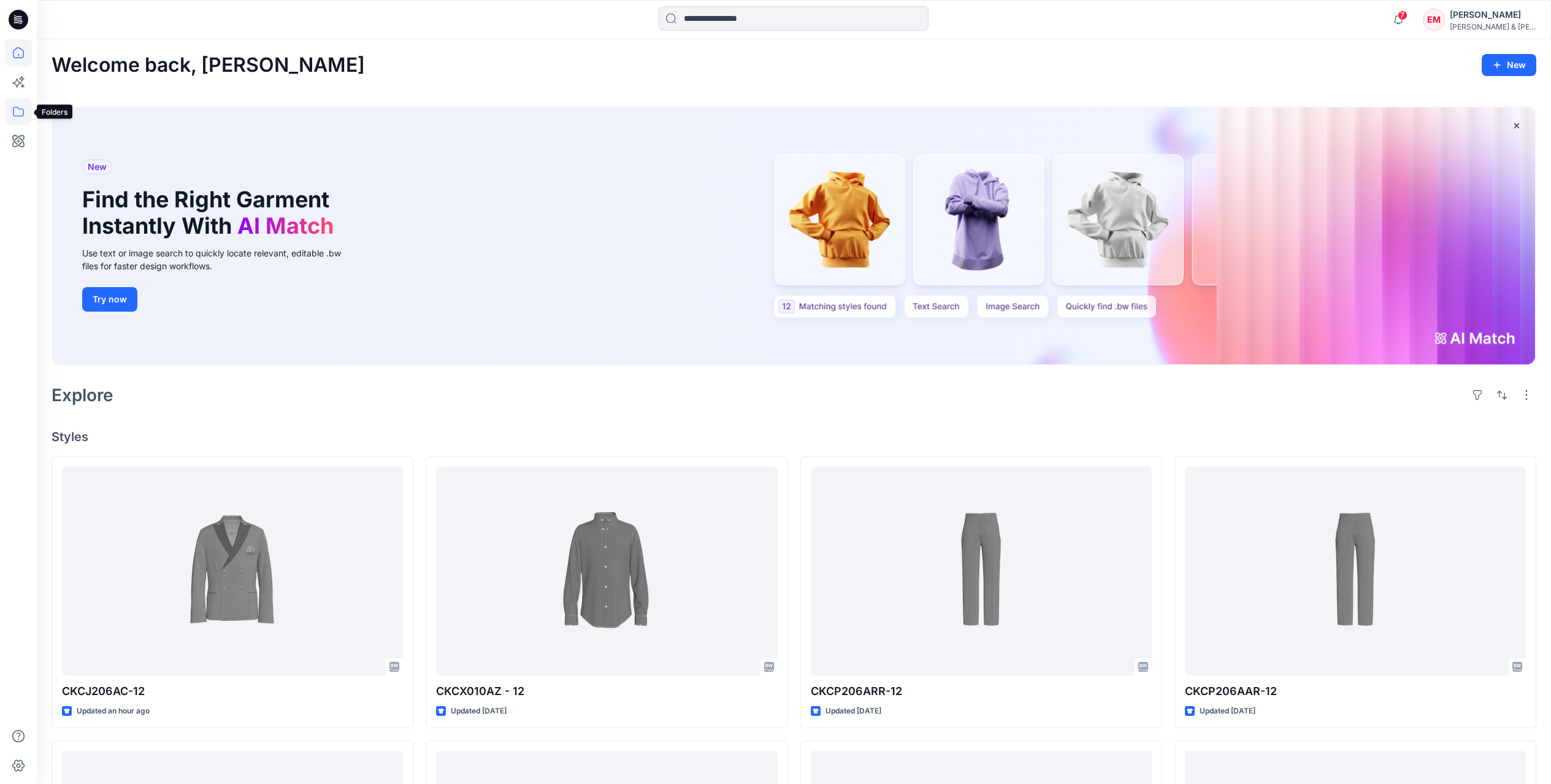
click at [20, 107] on icon at bounding box center [18, 112] width 27 height 27
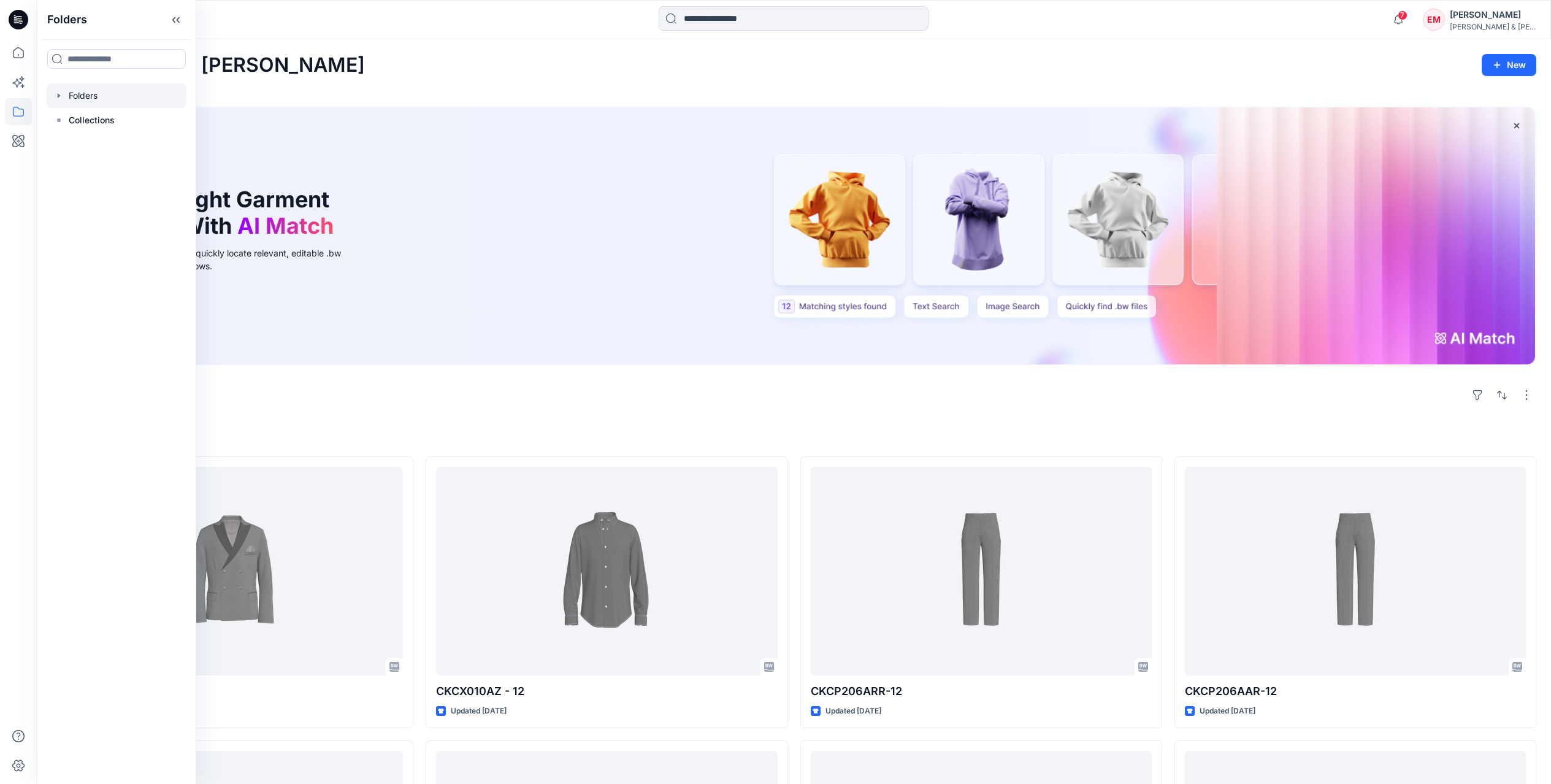
click at [100, 102] on div at bounding box center [117, 96] width 140 height 25
